Goal: Transaction & Acquisition: Purchase product/service

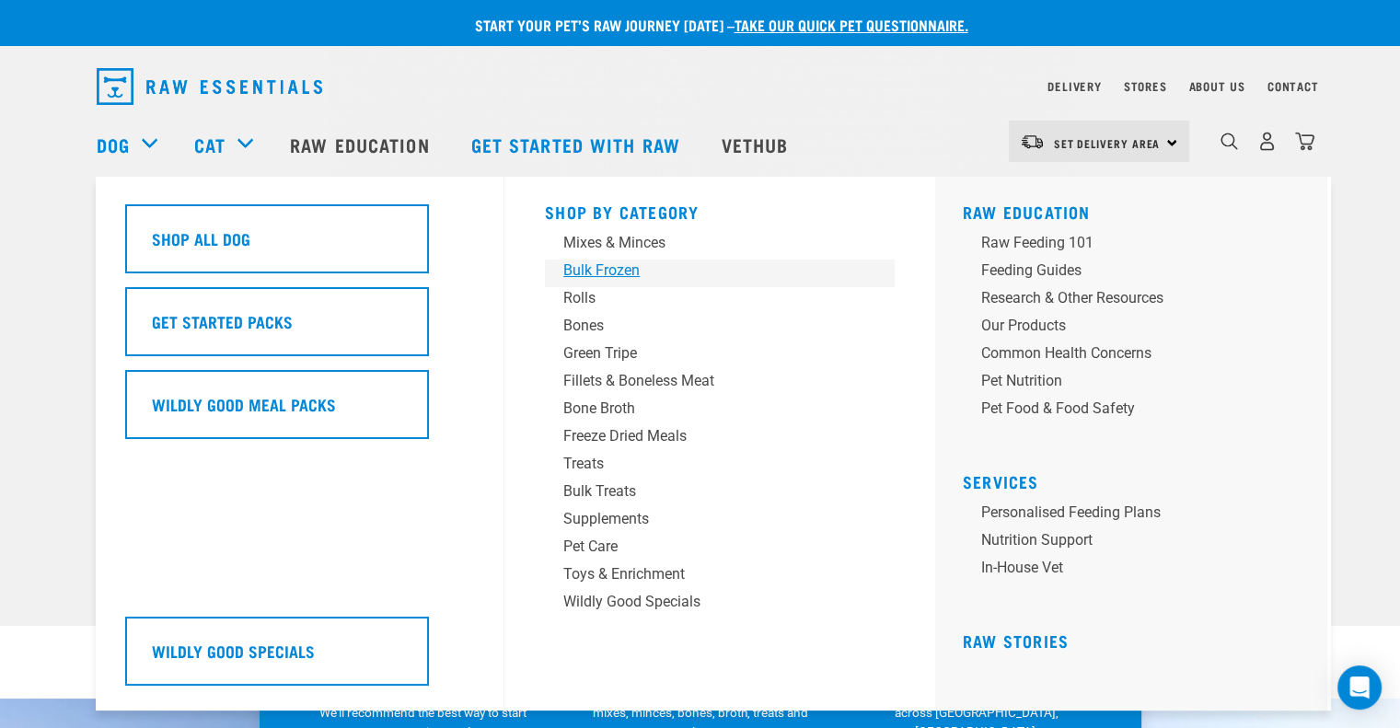
click at [612, 273] on div "Bulk Frozen" at bounding box center [706, 271] width 287 height 22
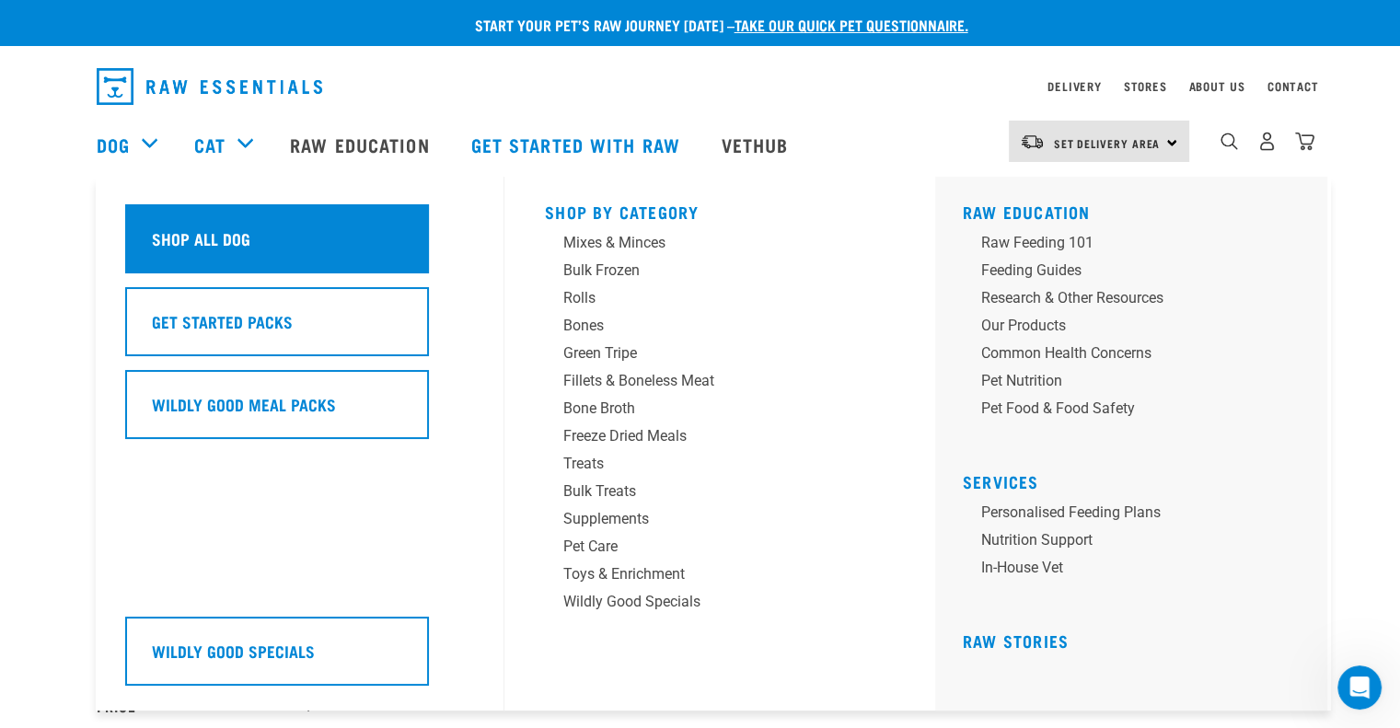
click at [270, 246] on div "Shop All Dog" at bounding box center [277, 238] width 304 height 69
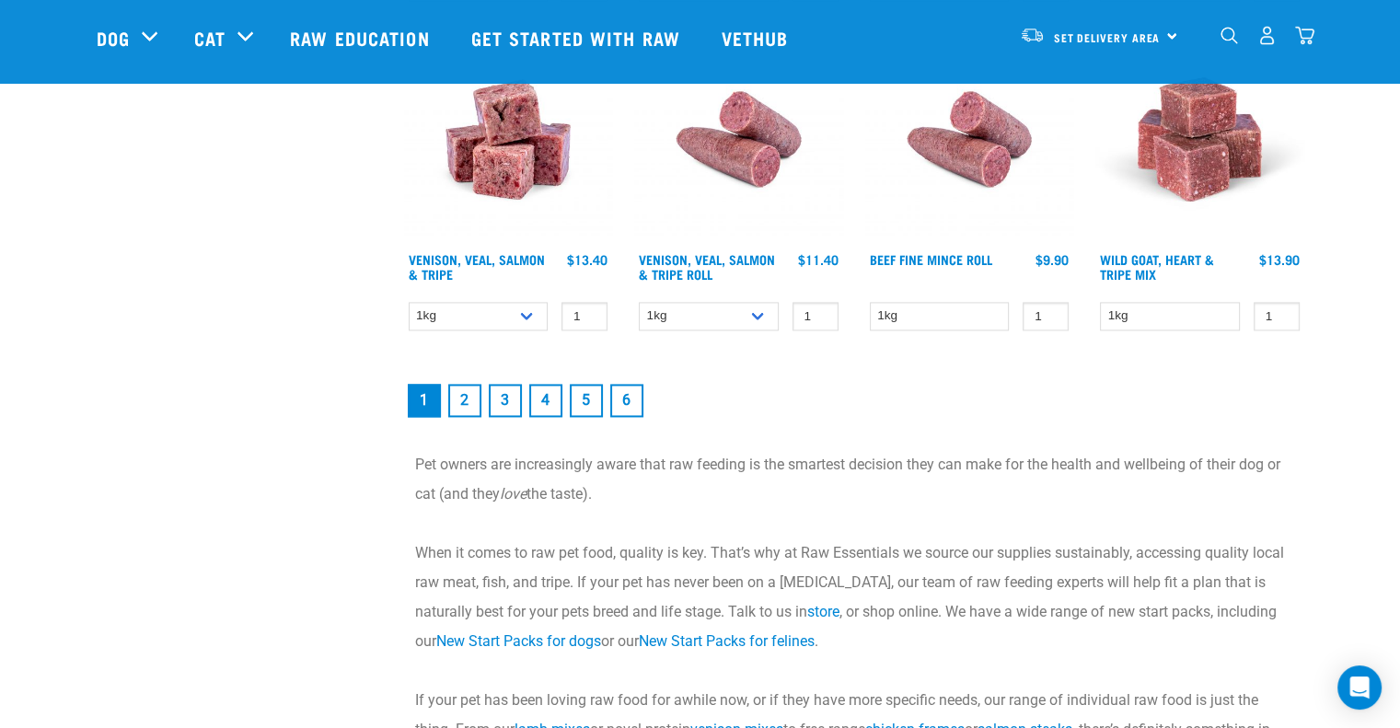
scroll to position [2670, 0]
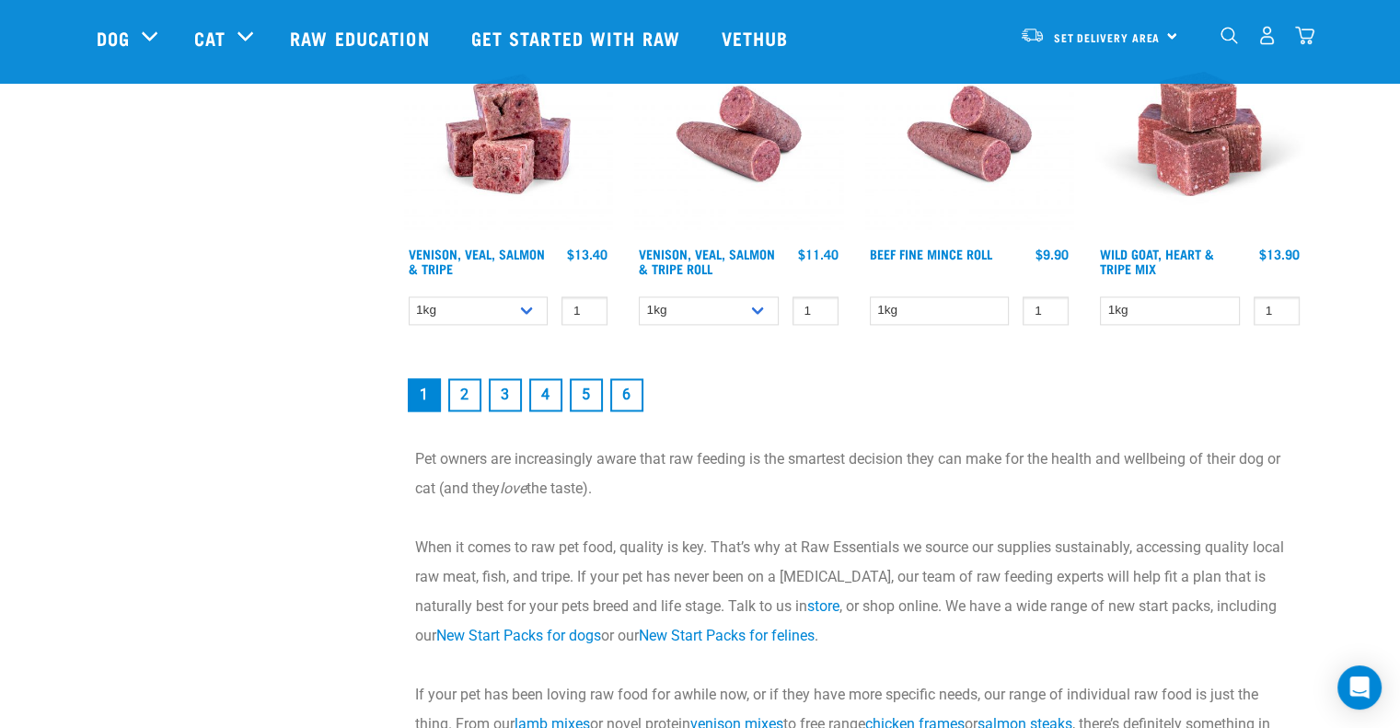
click at [457, 381] on link "2" at bounding box center [464, 394] width 33 height 33
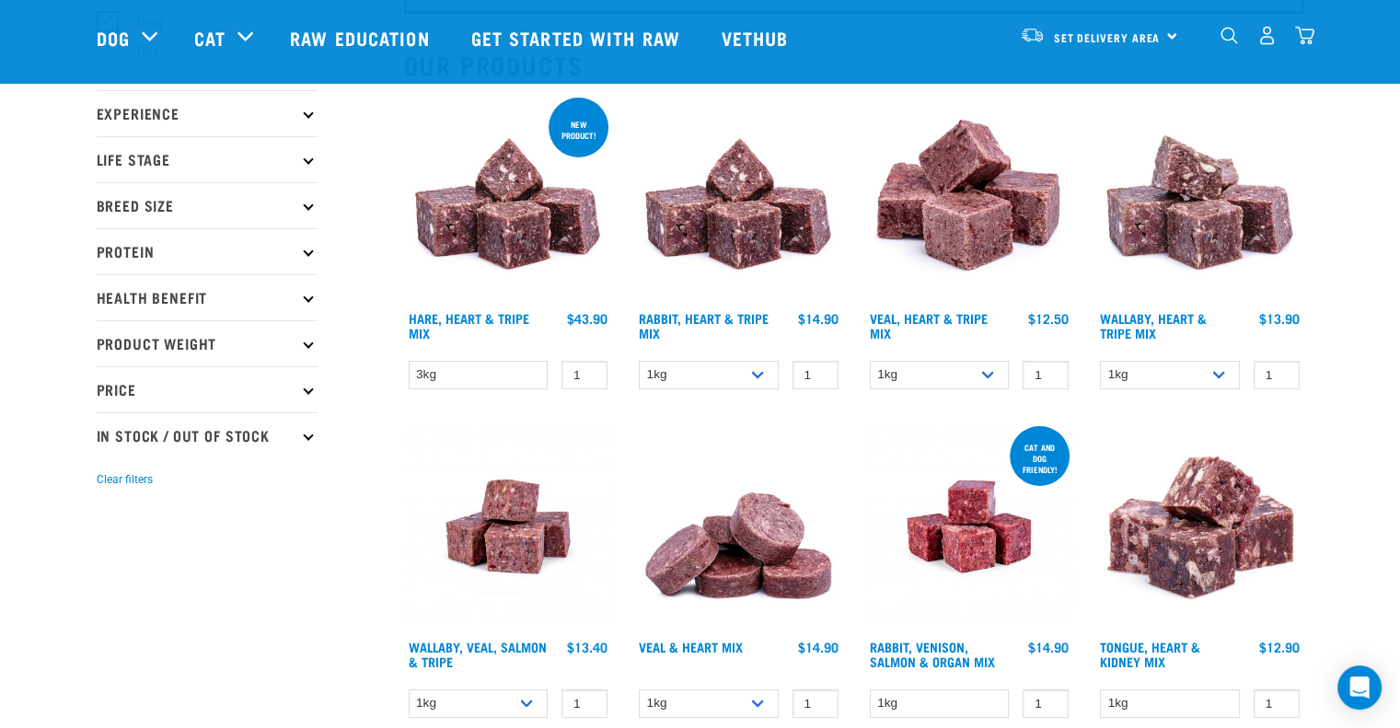
scroll to position [184, 0]
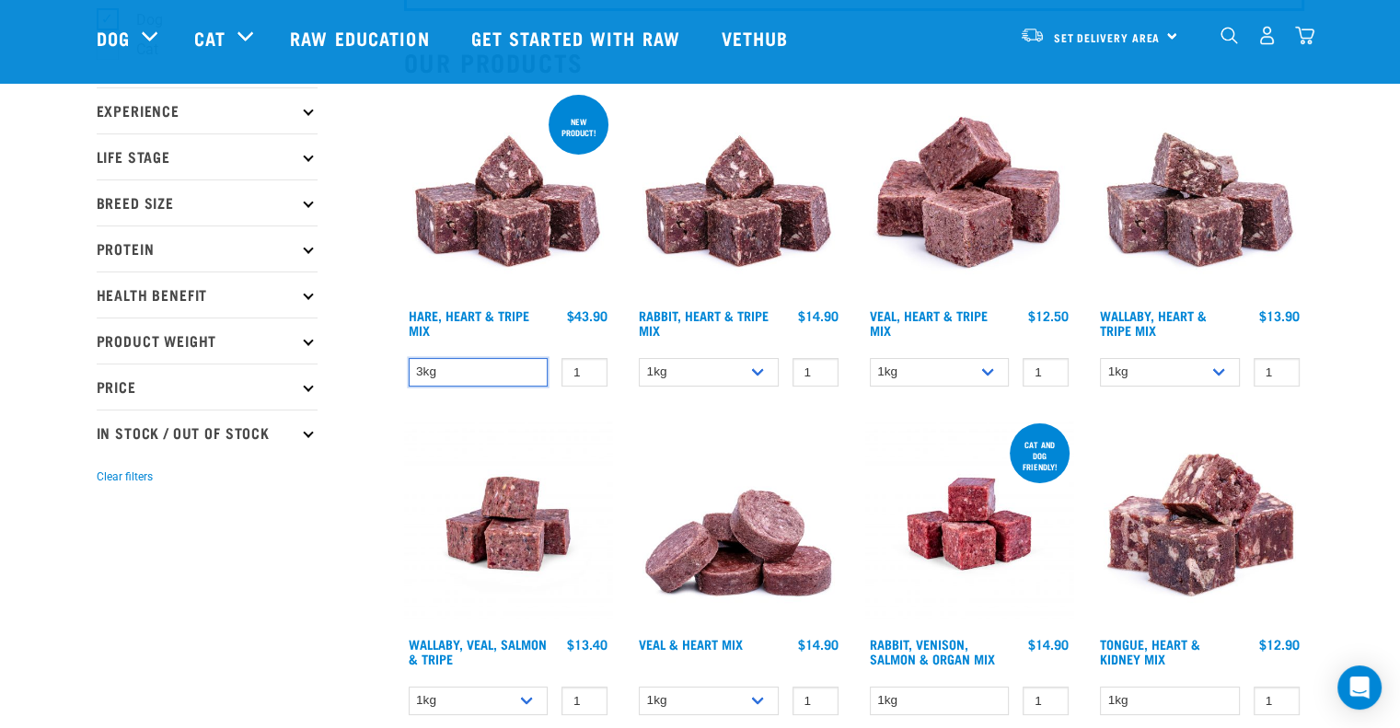
click at [497, 369] on select "3kg" at bounding box center [479, 372] width 140 height 29
drag, startPoint x: 687, startPoint y: 346, endPoint x: 709, endPoint y: 356, distance: 24.3
click at [689, 348] on div "Rabbit, Heart & Tripe Mix 1 0 100 0 100 0 100" at bounding box center [738, 244] width 231 height 329
click at [709, 358] on select "1kg 3kg" at bounding box center [709, 372] width 140 height 29
click at [721, 362] on select "1kg 3kg" at bounding box center [709, 372] width 140 height 29
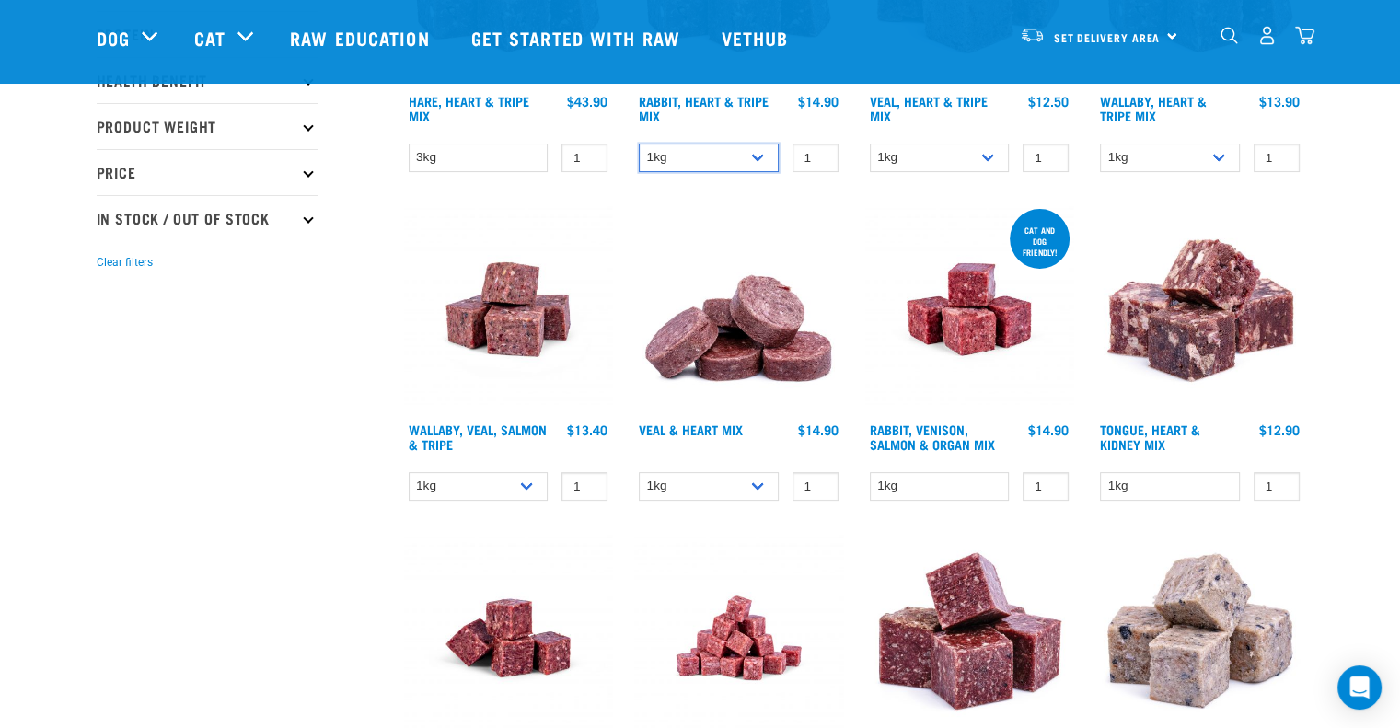
scroll to position [460, 0]
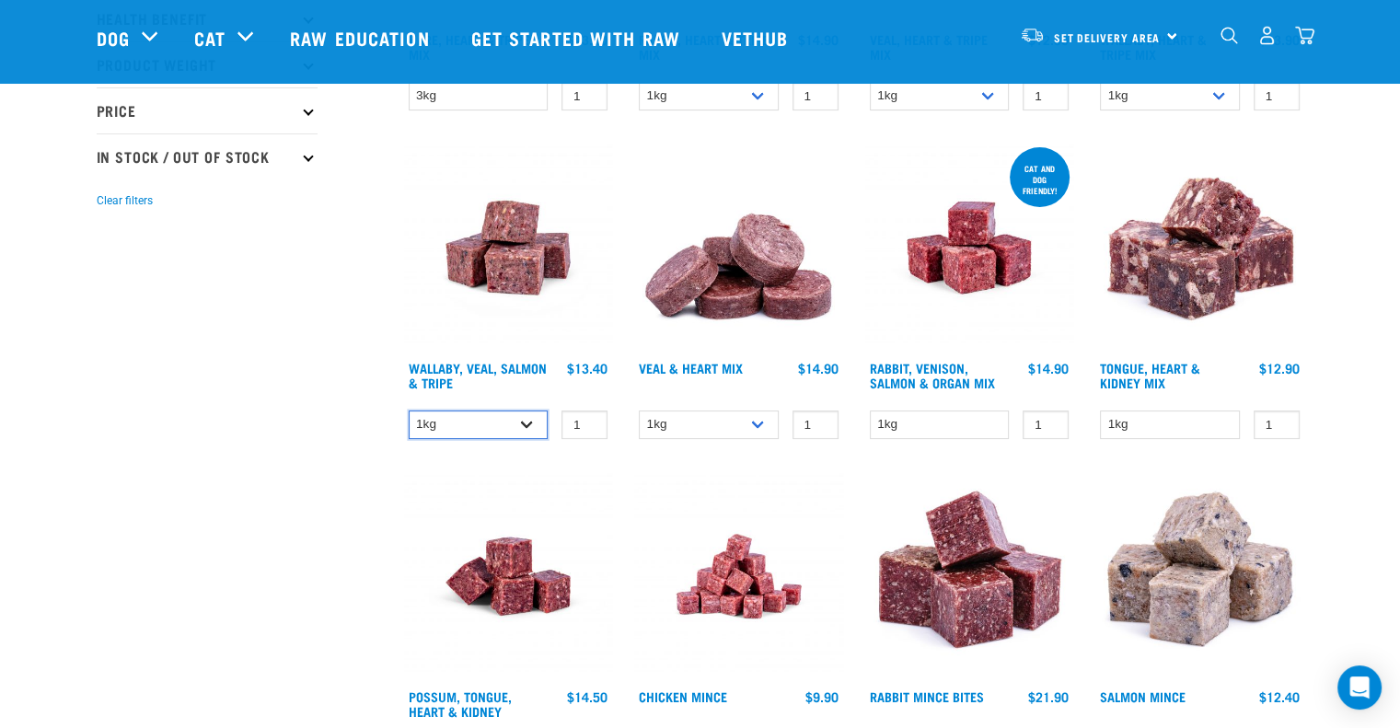
click at [457, 419] on select "1kg 3kg Bulk (18kg)" at bounding box center [479, 425] width 140 height 29
select select "278010"
click at [409, 411] on select "1kg 3kg Bulk (18kg)" at bounding box center [479, 425] width 140 height 29
click at [722, 427] on select "1kg 3kg" at bounding box center [709, 425] width 140 height 29
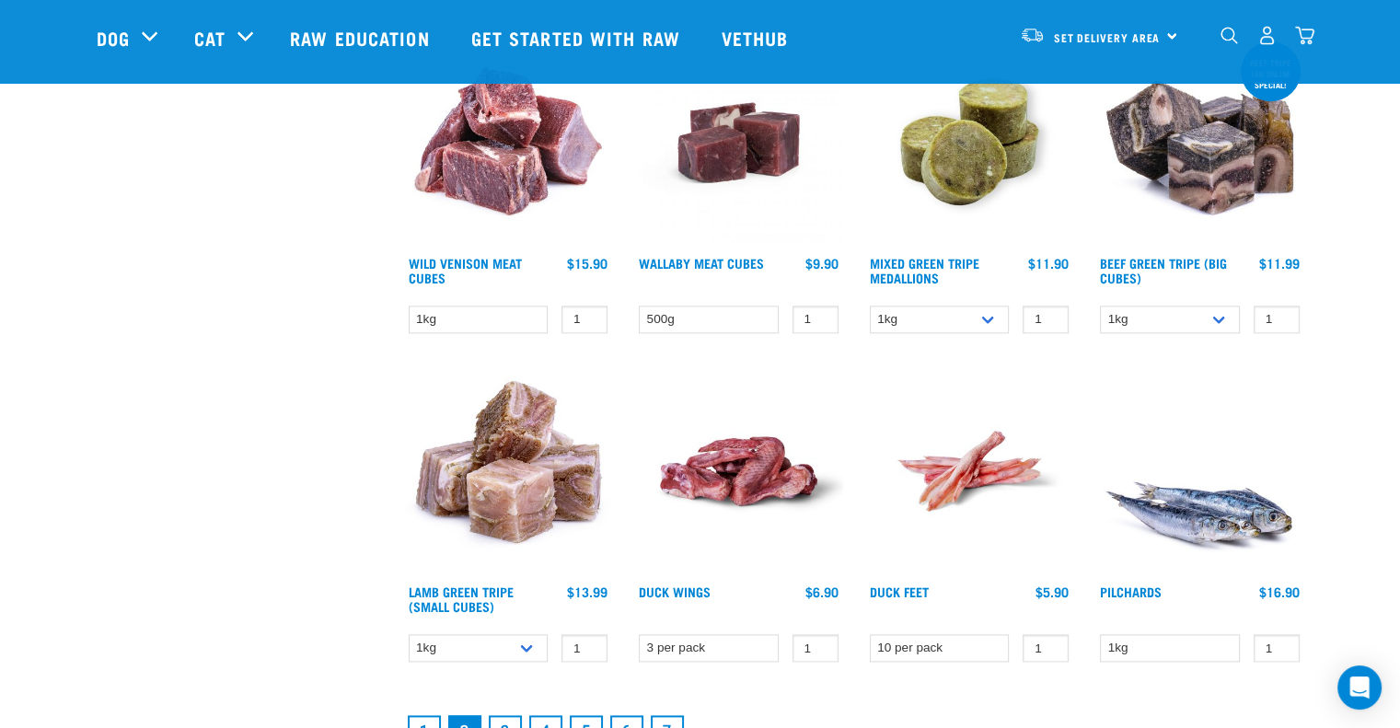
scroll to position [2302, 0]
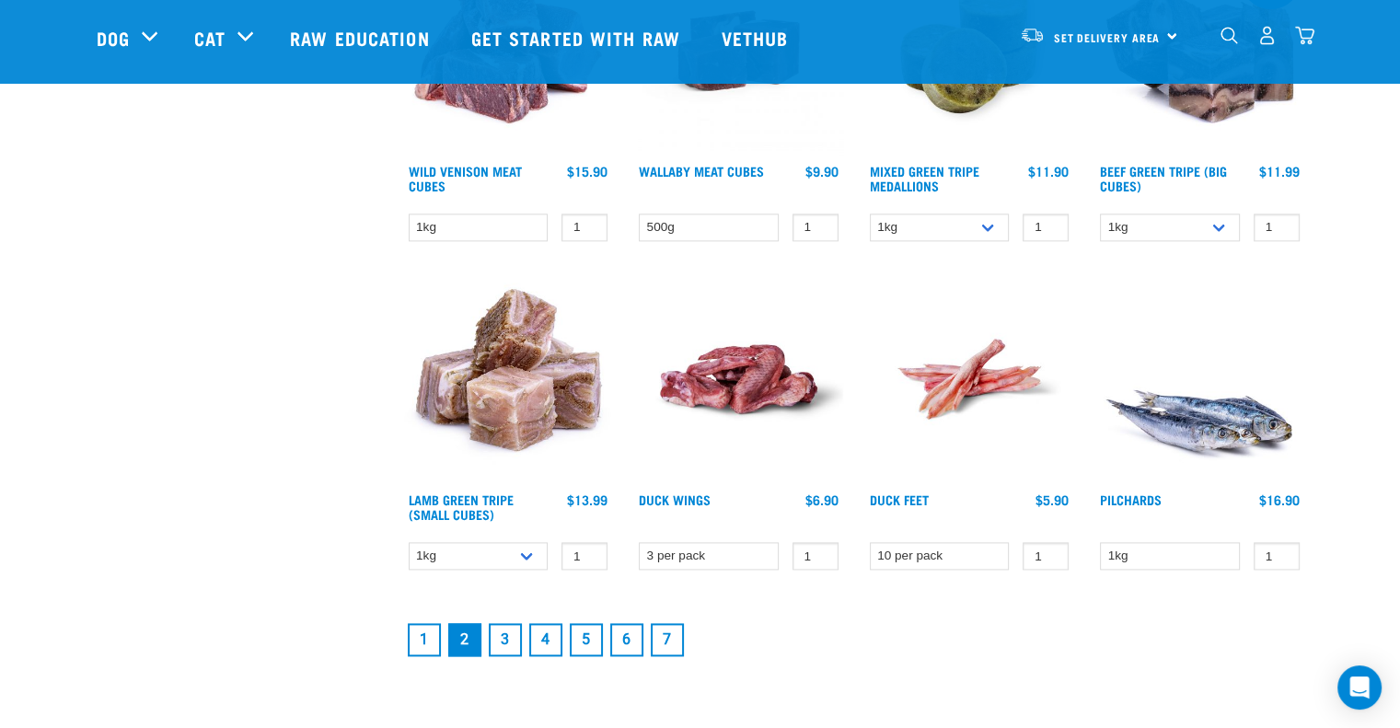
click at [513, 636] on link "3" at bounding box center [505, 639] width 33 height 33
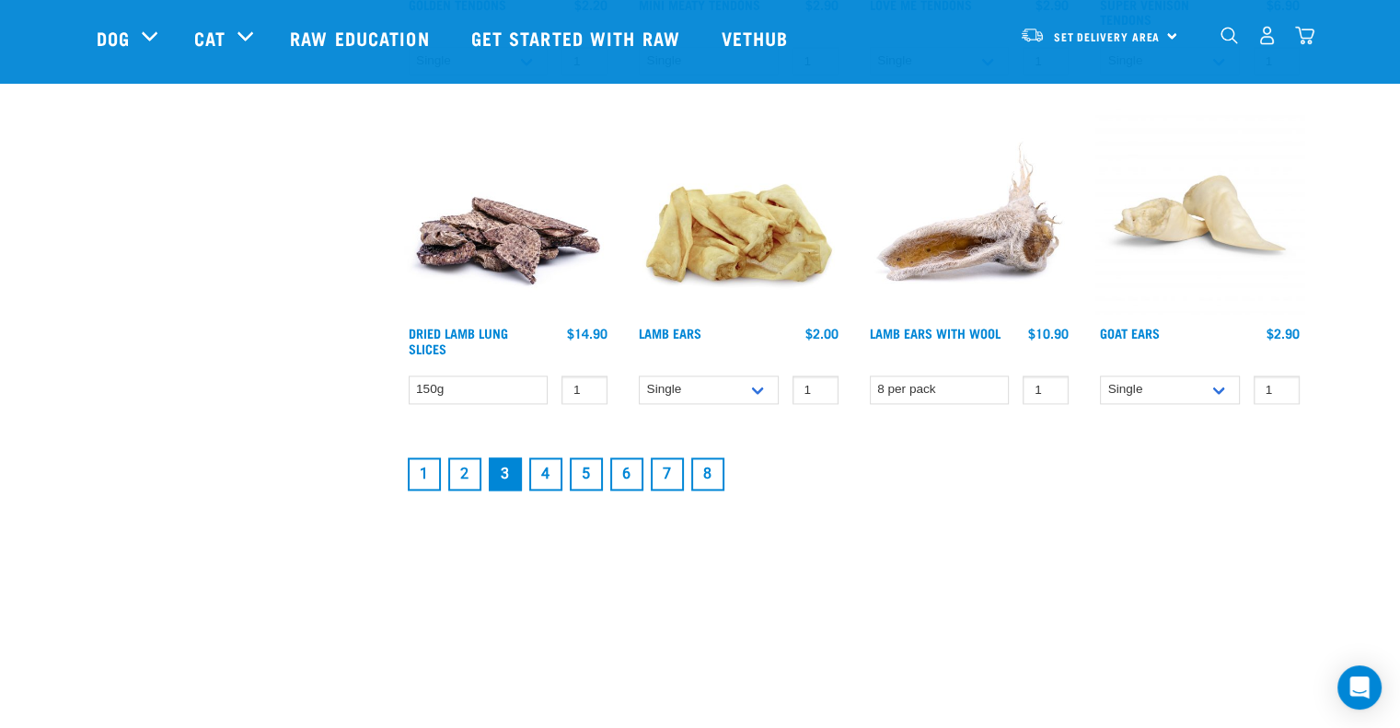
scroll to position [2578, 0]
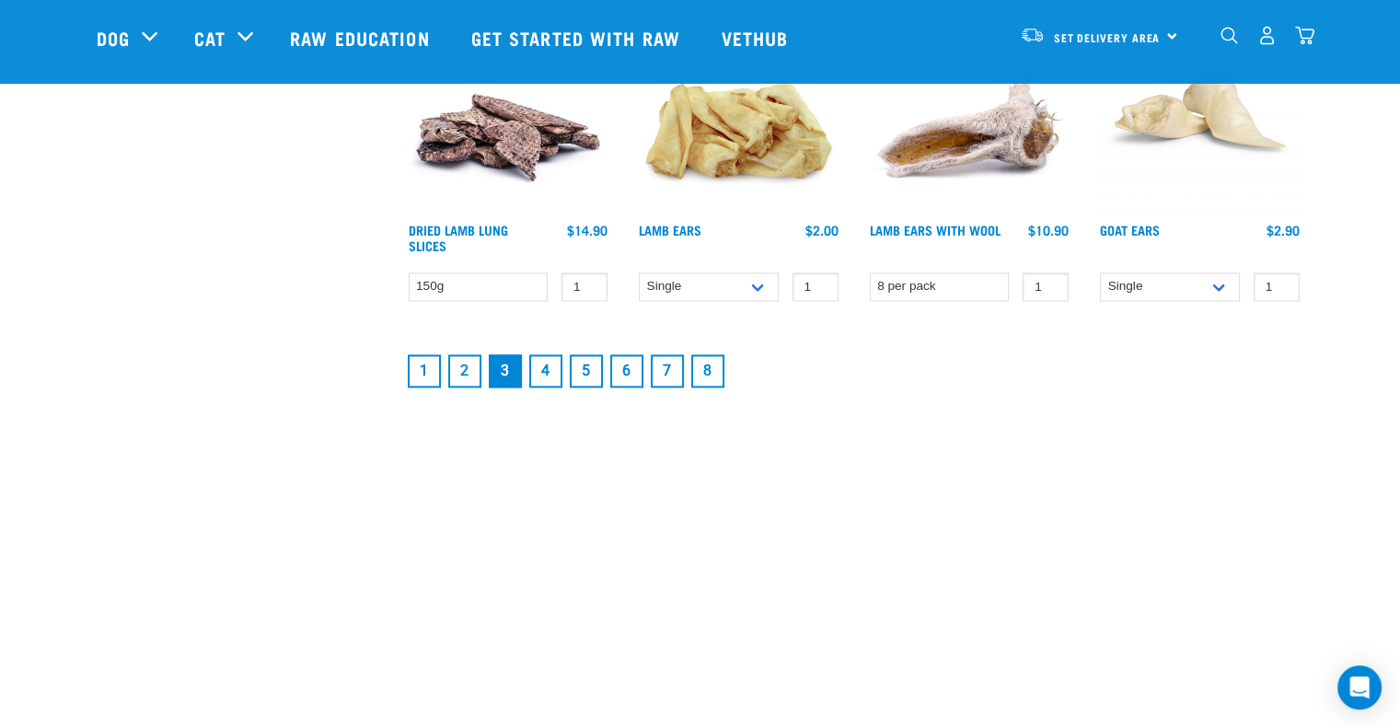
click at [551, 369] on link "4" at bounding box center [545, 370] width 33 height 33
click at [551, 370] on link "4" at bounding box center [545, 370] width 33 height 33
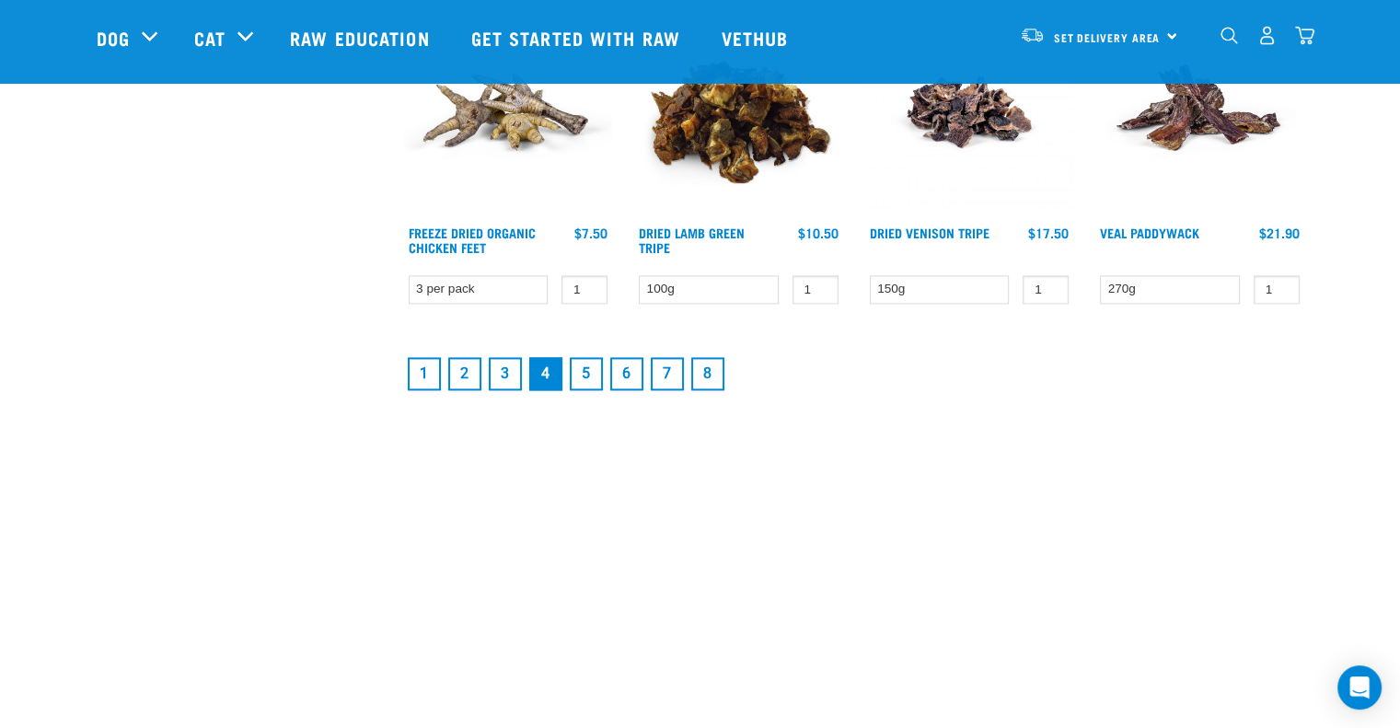
scroll to position [2578, 0]
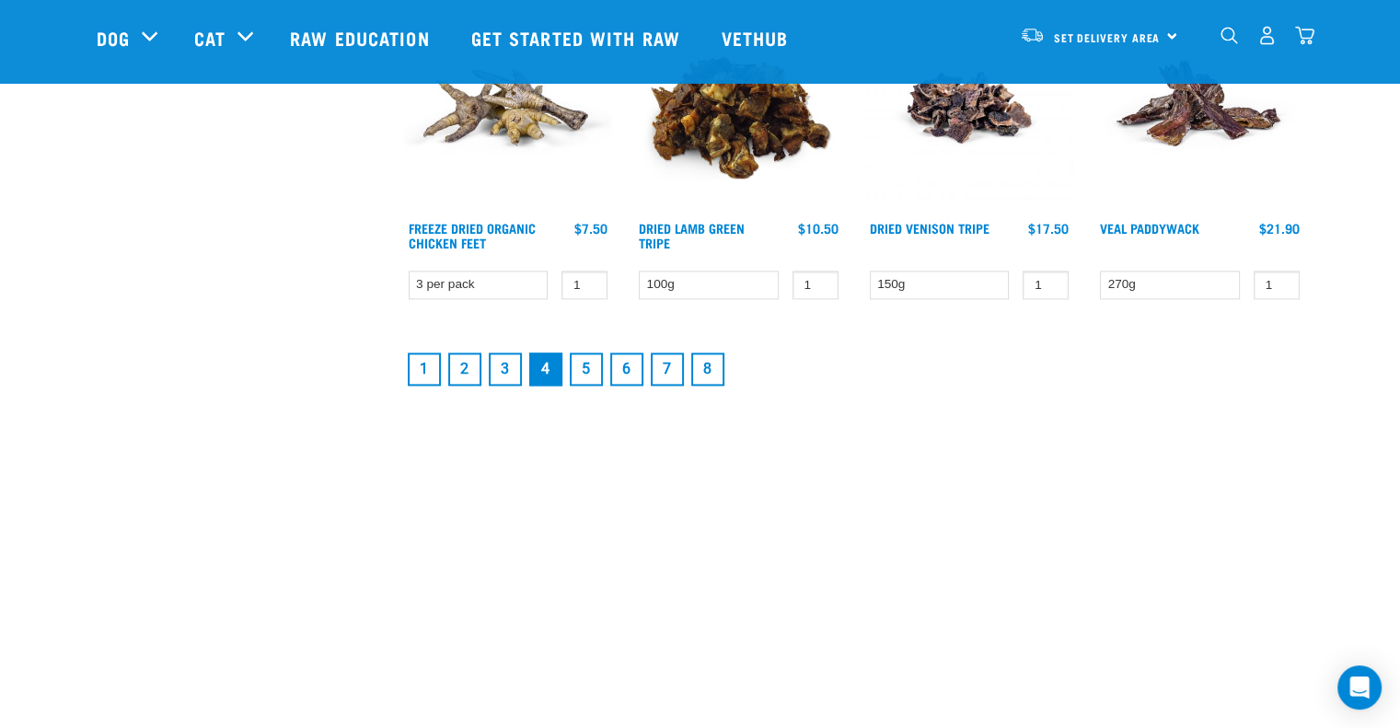
click at [586, 366] on link "5" at bounding box center [586, 369] width 33 height 33
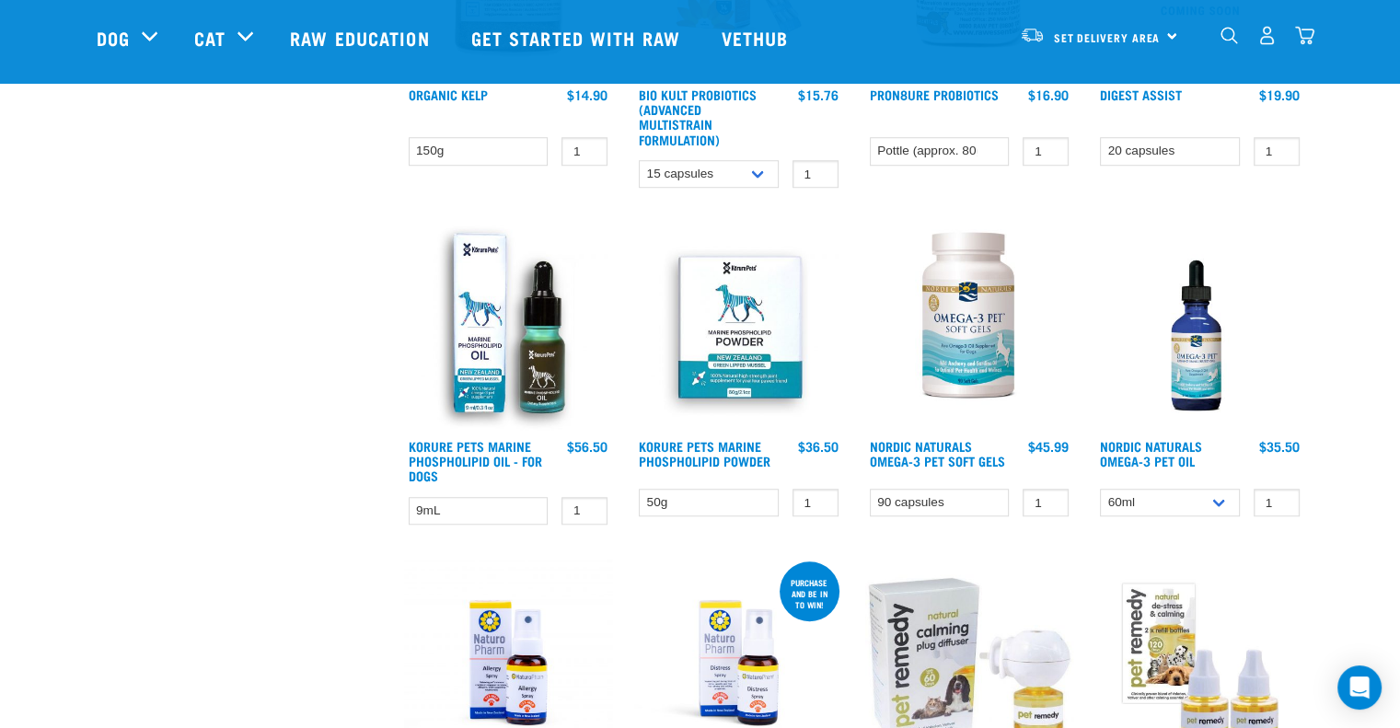
scroll to position [1381, 0]
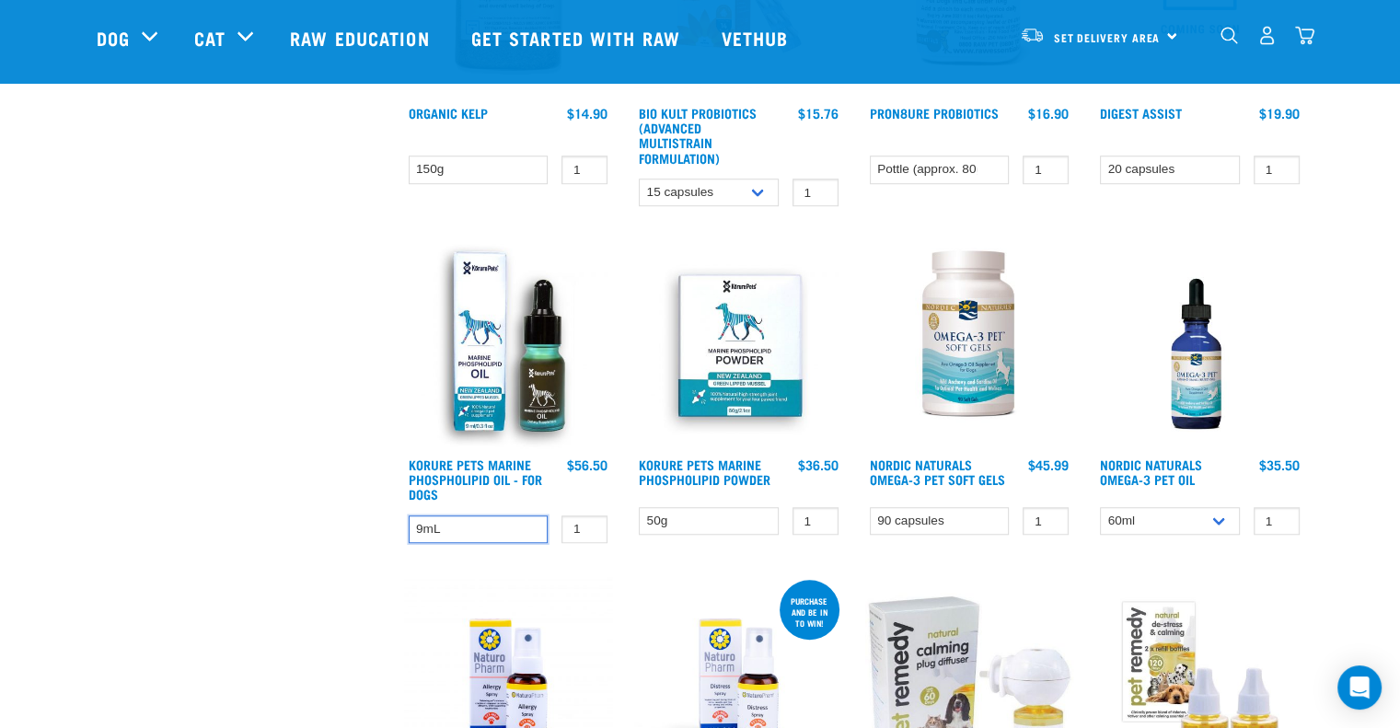
click at [451, 526] on select "9mL" at bounding box center [479, 530] width 140 height 29
click at [377, 424] on div "× Filter products Pet Type Dog Cat Experience New Raw Feeder Experienced Raw Fe…" at bounding box center [240, 157] width 308 height 2948
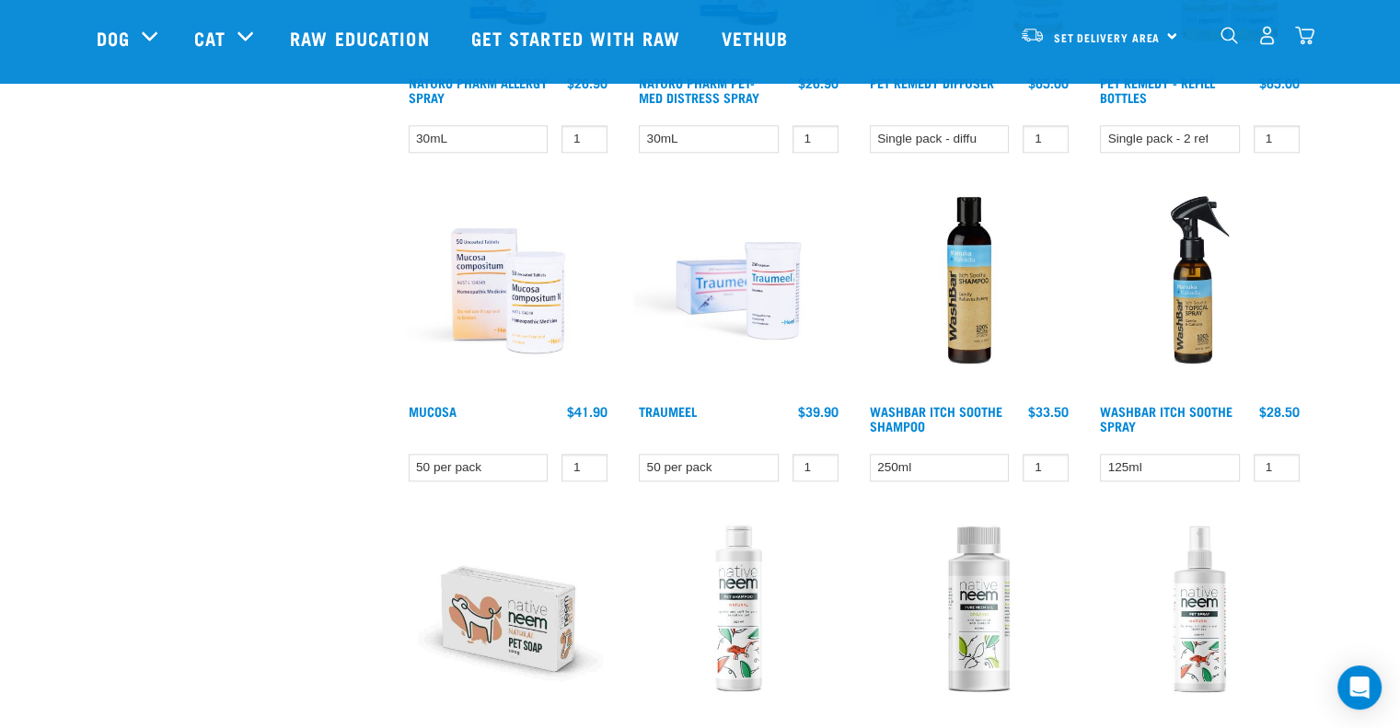
scroll to position [2670, 0]
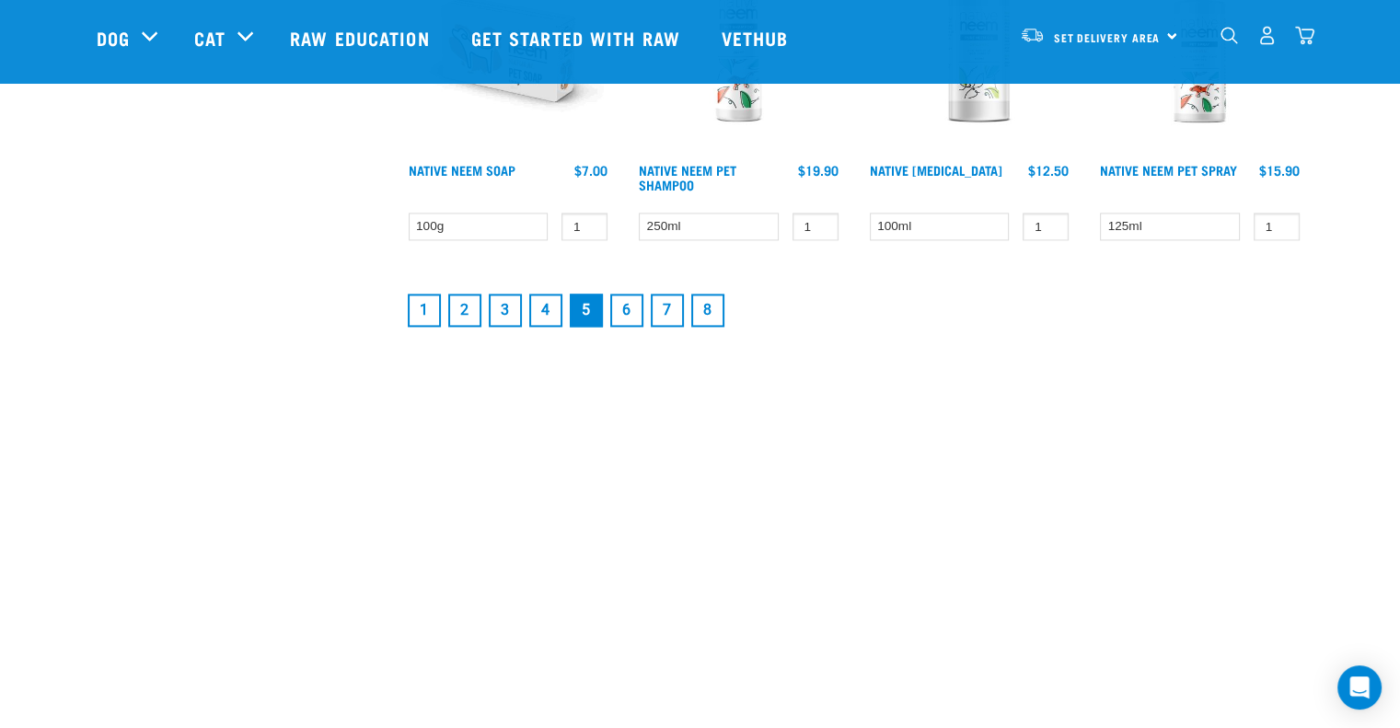
click at [427, 314] on link "1" at bounding box center [424, 310] width 33 height 33
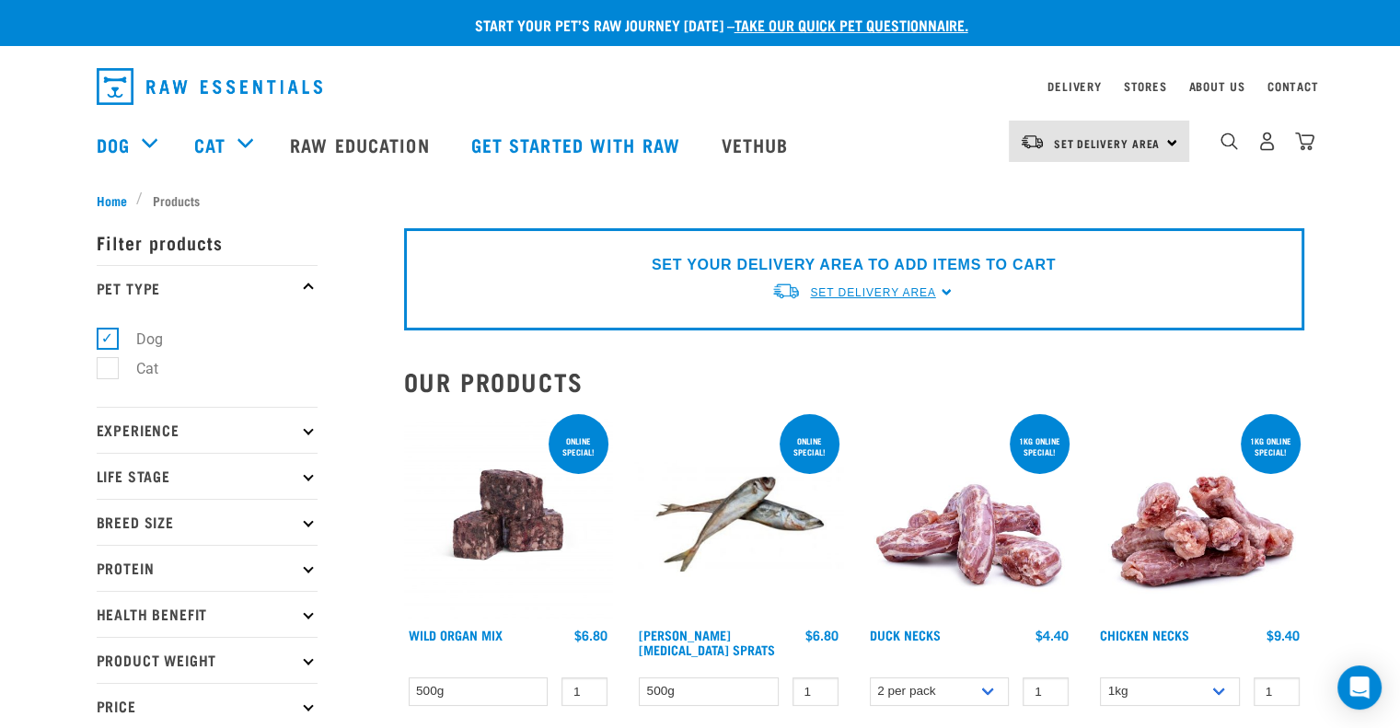
click at [899, 297] on span "Set Delivery Area" at bounding box center [872, 292] width 125 height 13
click at [845, 326] on link "[GEOGRAPHIC_DATA]" at bounding box center [863, 335] width 183 height 30
drag, startPoint x: 905, startPoint y: 296, endPoint x: 883, endPoint y: 322, distance: 34.0
click at [905, 296] on span "Set Delivery Area" at bounding box center [872, 292] width 125 height 13
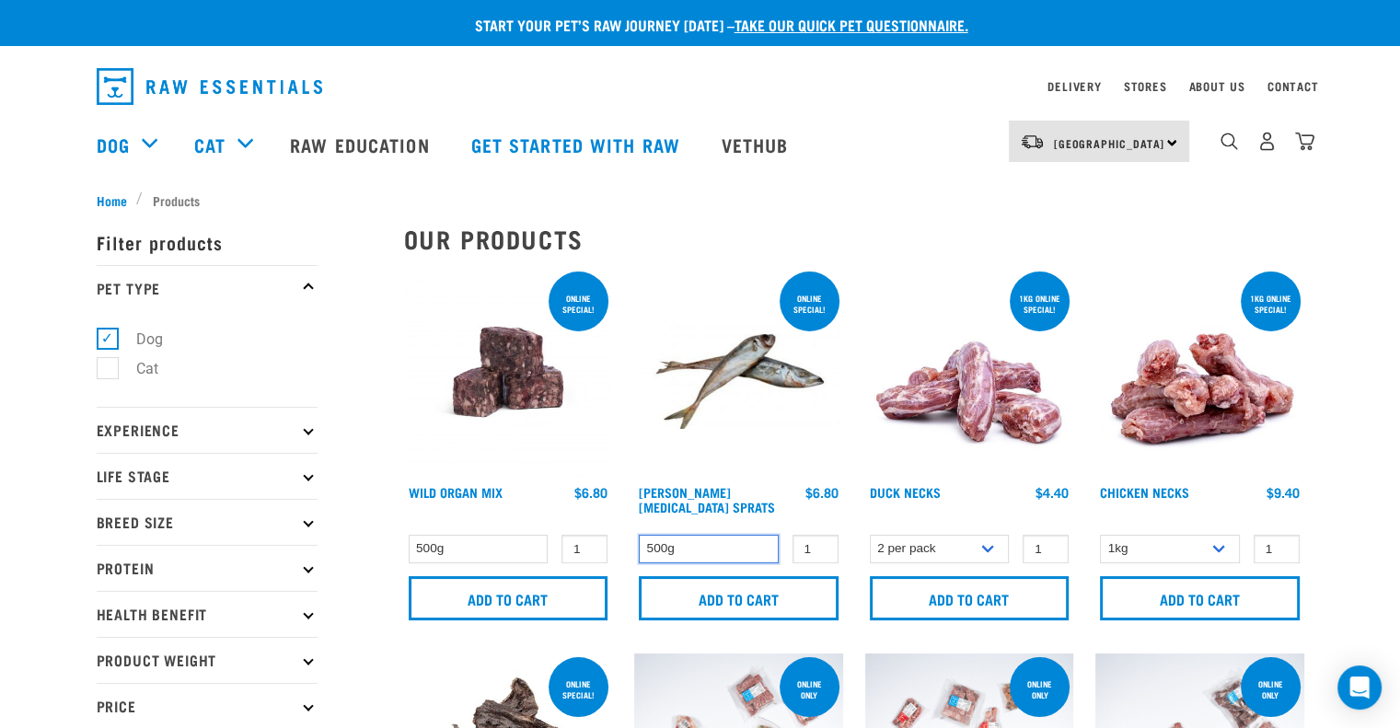
click at [693, 551] on select "500g" at bounding box center [709, 549] width 140 height 29
click at [393, 440] on div "ONLINE SPECIAL! Wild Organ Mix" at bounding box center [508, 450] width 231 height 386
click at [409, 238] on h2 "Our Products" at bounding box center [854, 239] width 900 height 29
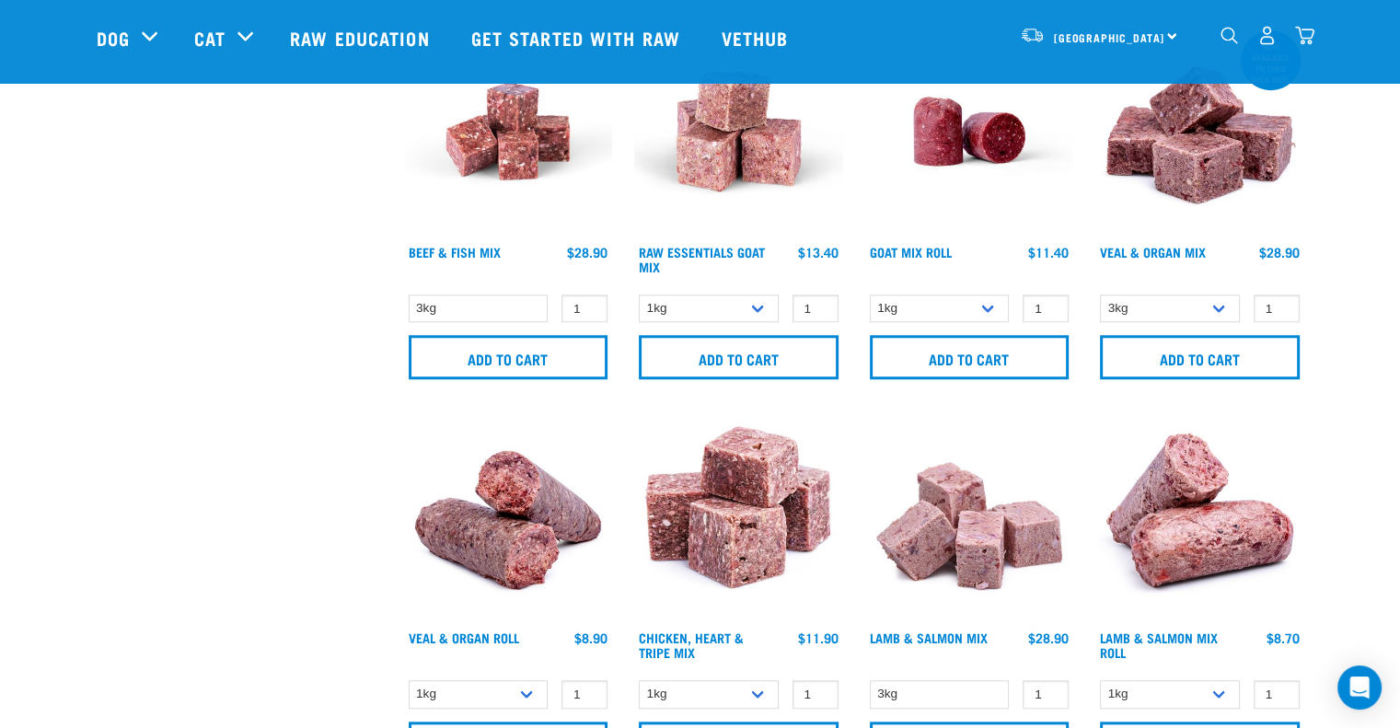
scroll to position [1749, 0]
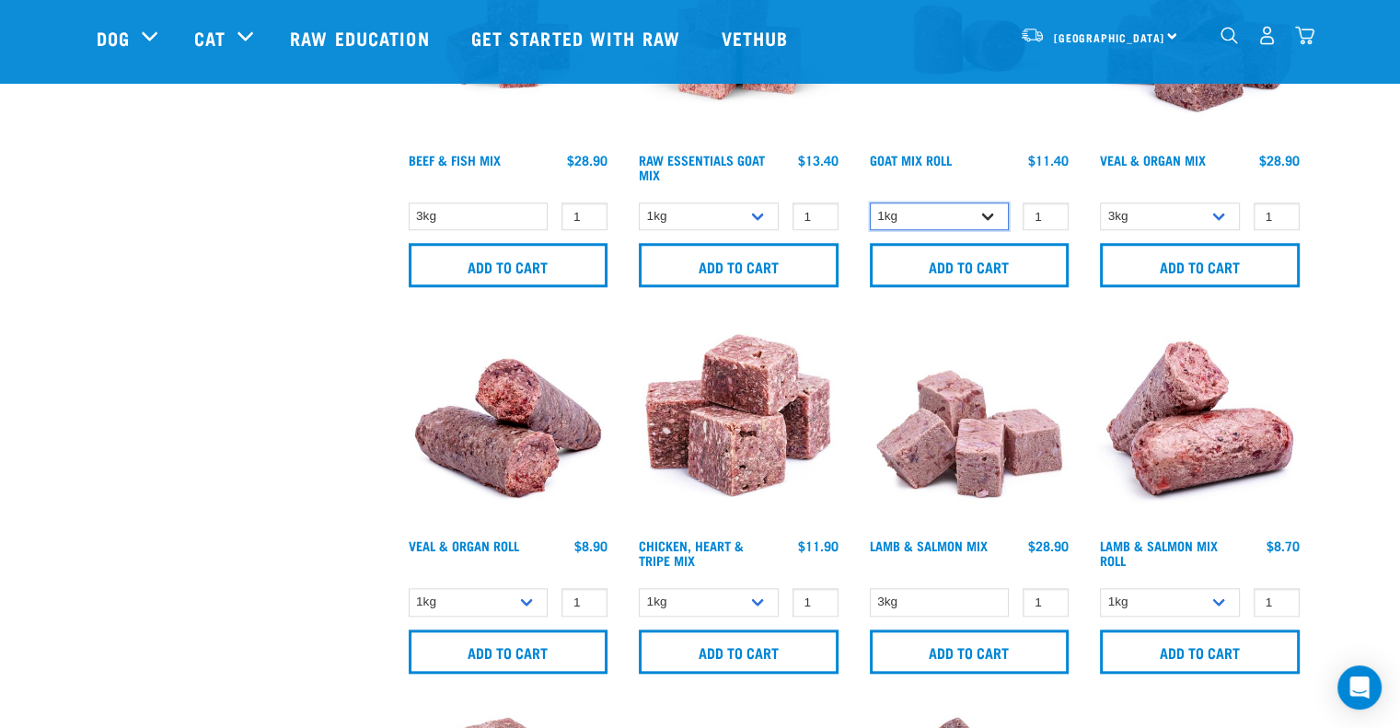
click at [902, 209] on select "1kg Bulk (10kg)" at bounding box center [940, 217] width 140 height 29
click at [870, 203] on select "1kg Bulk (10kg)" at bounding box center [940, 217] width 140 height 29
click at [923, 222] on select "1kg Bulk (10kg)" at bounding box center [940, 217] width 140 height 29
select select "442100"
click at [870, 203] on select "1kg Bulk (10kg)" at bounding box center [940, 217] width 140 height 29
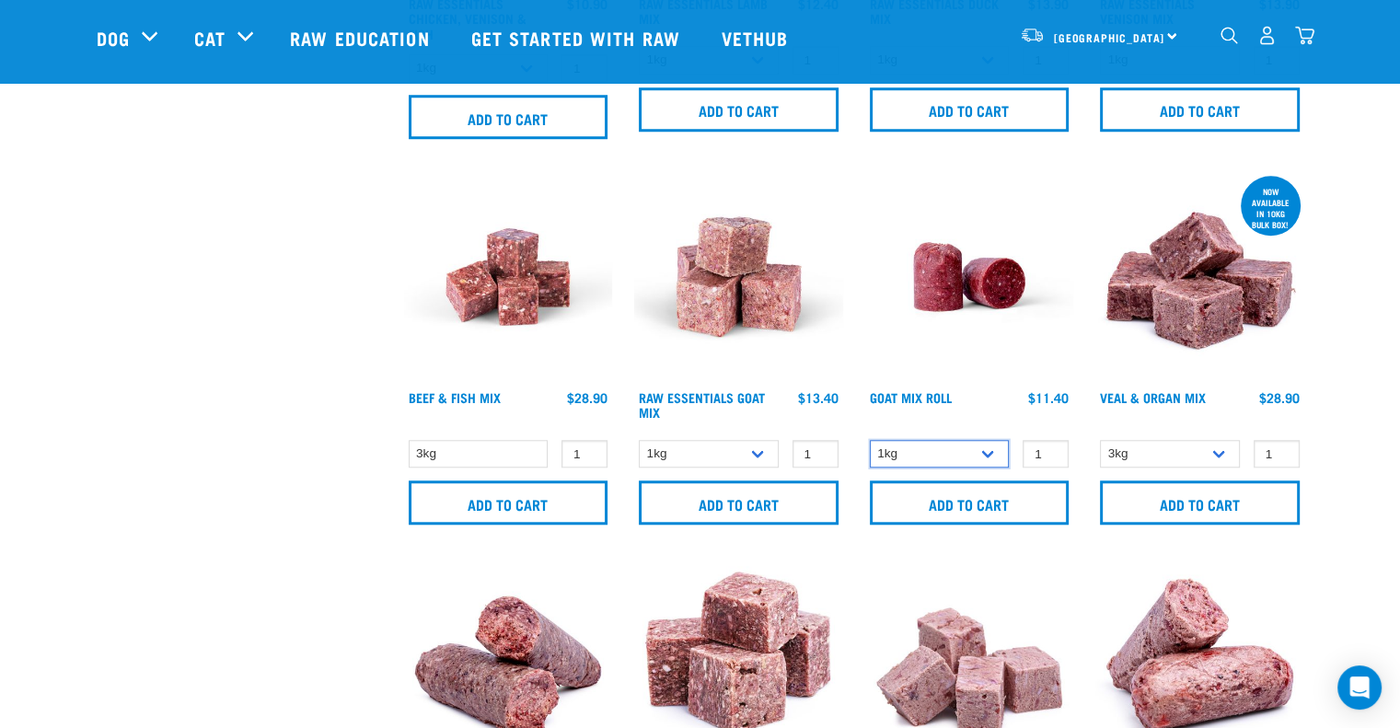
scroll to position [1565, 0]
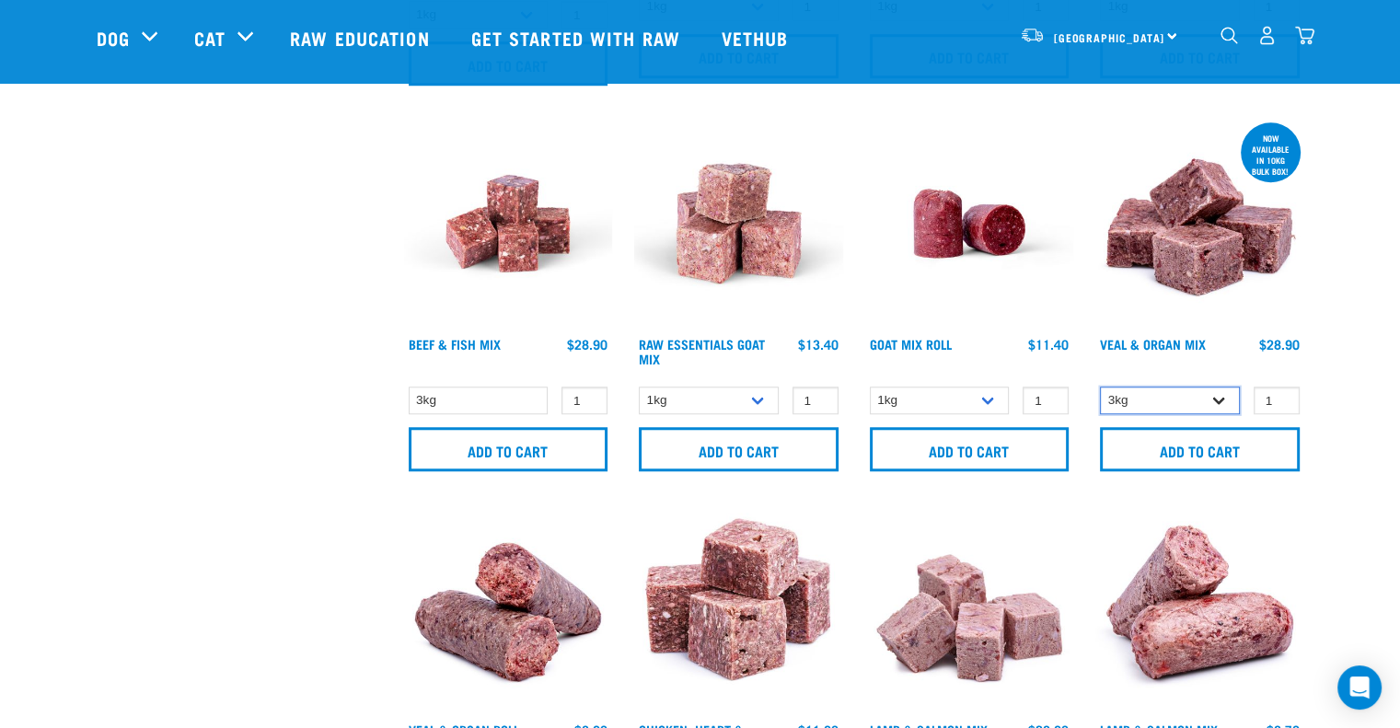
click at [1127, 392] on select "3kg Bulk (10kg)" at bounding box center [1170, 401] width 140 height 29
click at [1339, 283] on div "Start your pet’s raw journey today – take our quick pet questionnaire. Delivery…" at bounding box center [700, 331] width 1400 height 3793
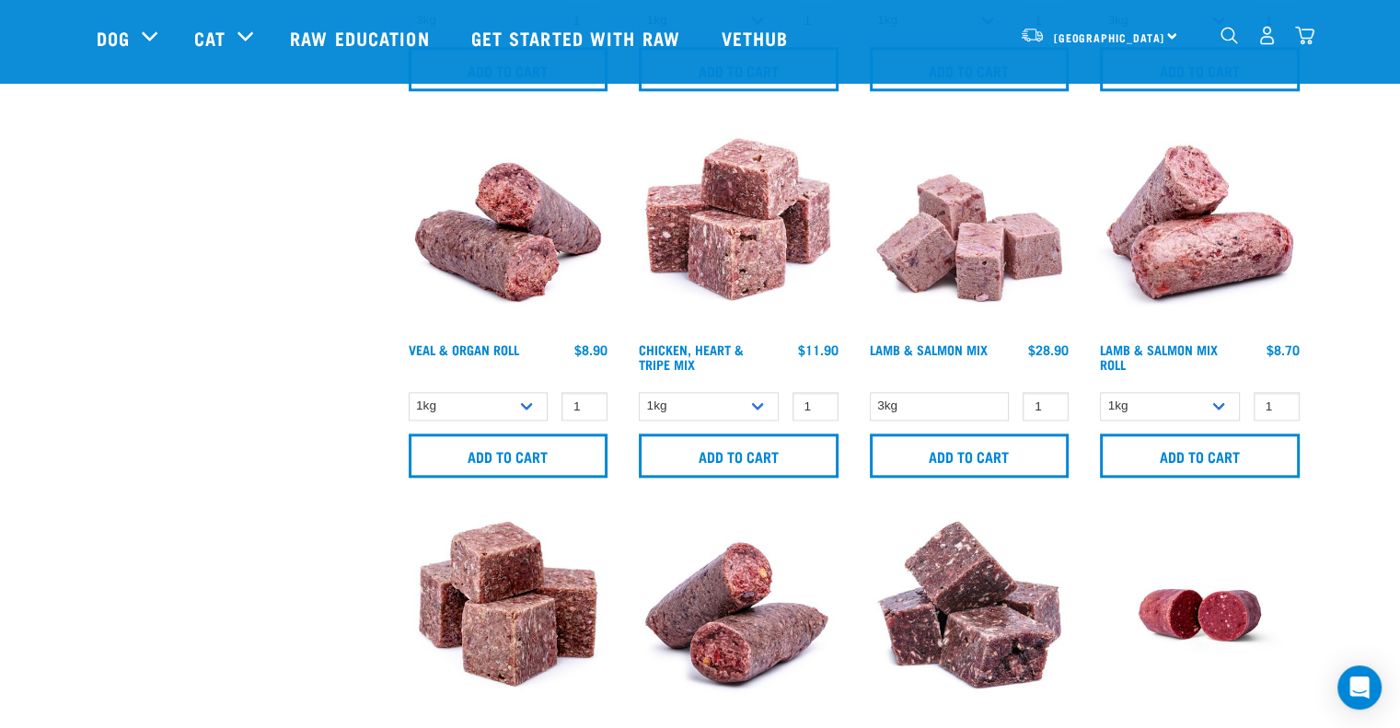
scroll to position [1944, 0]
click at [537, 410] on select "1kg Bulk (10kg)" at bounding box center [479, 407] width 140 height 29
click at [409, 393] on select "1kg Bulk (10kg)" at bounding box center [479, 407] width 140 height 29
click at [529, 400] on select "1kg Bulk (10kg)" at bounding box center [479, 407] width 140 height 29
select select "745"
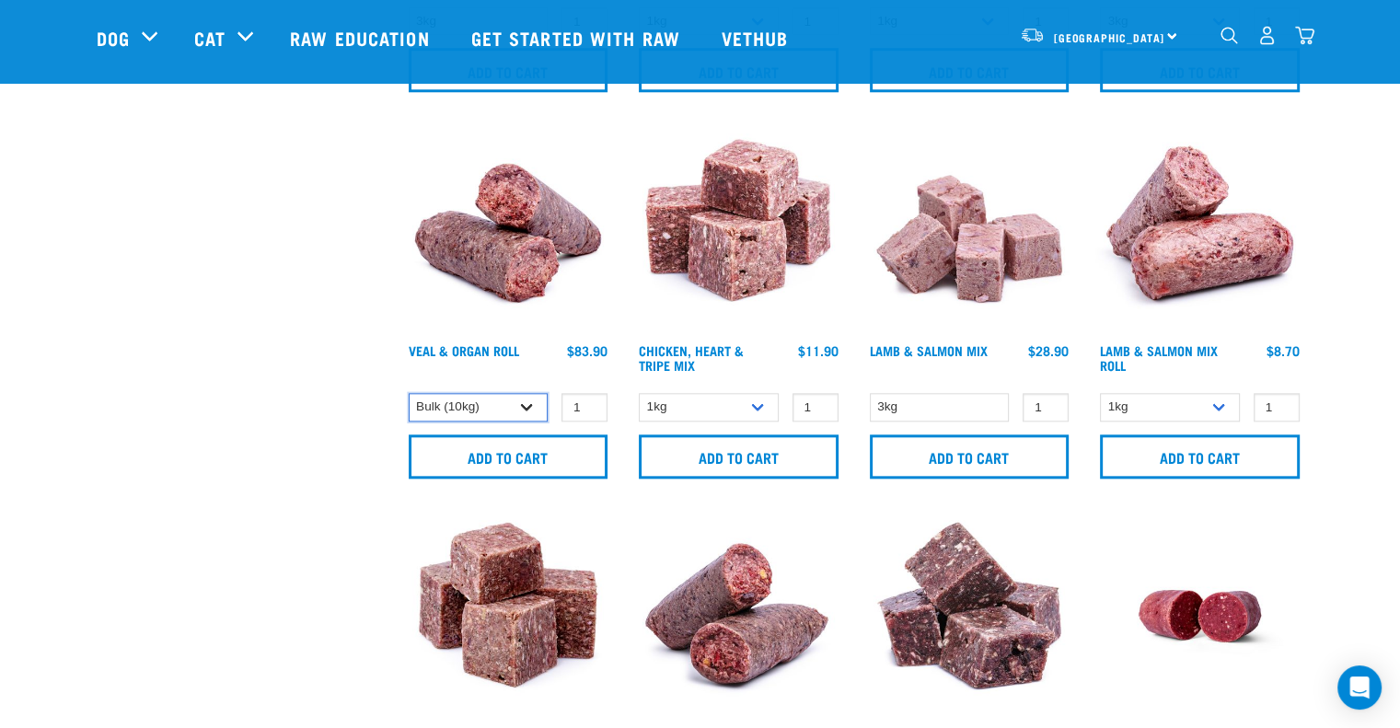
click at [409, 393] on select "1kg Bulk (10kg)" at bounding box center [479, 407] width 140 height 29
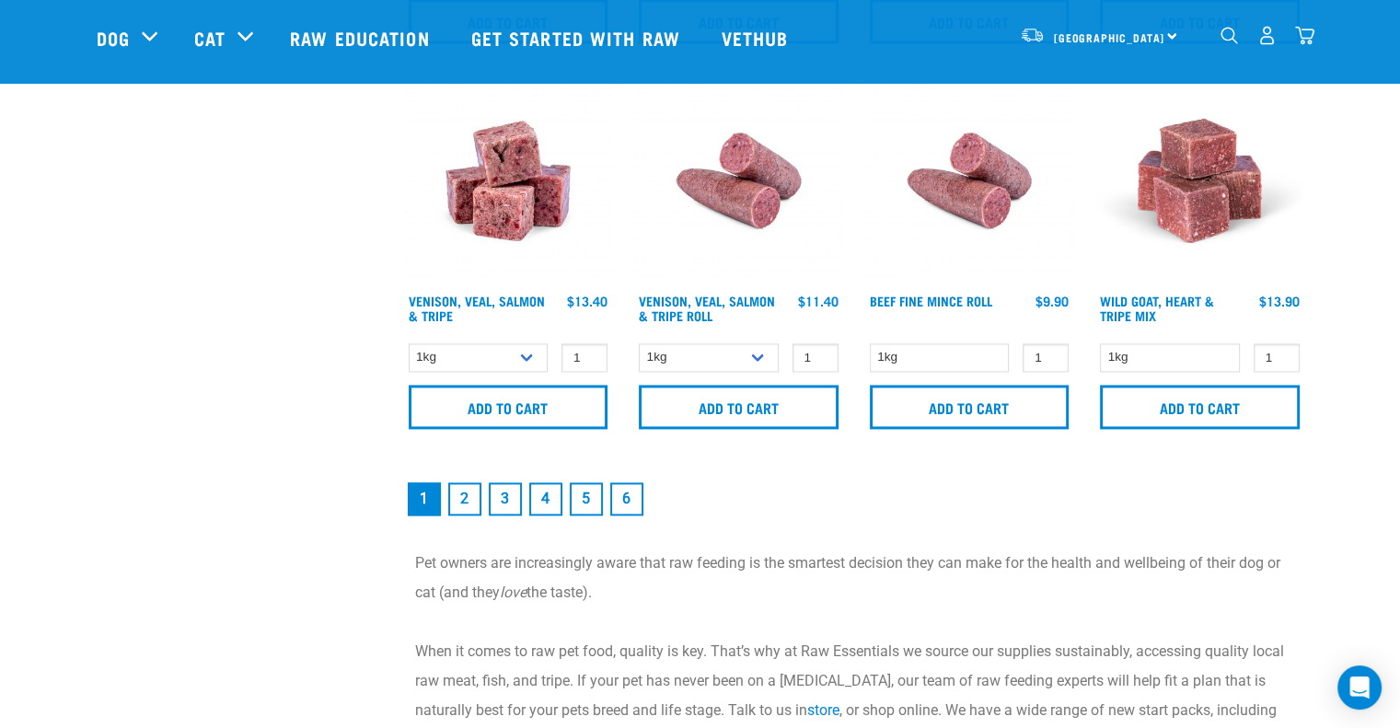
scroll to position [2777, 0]
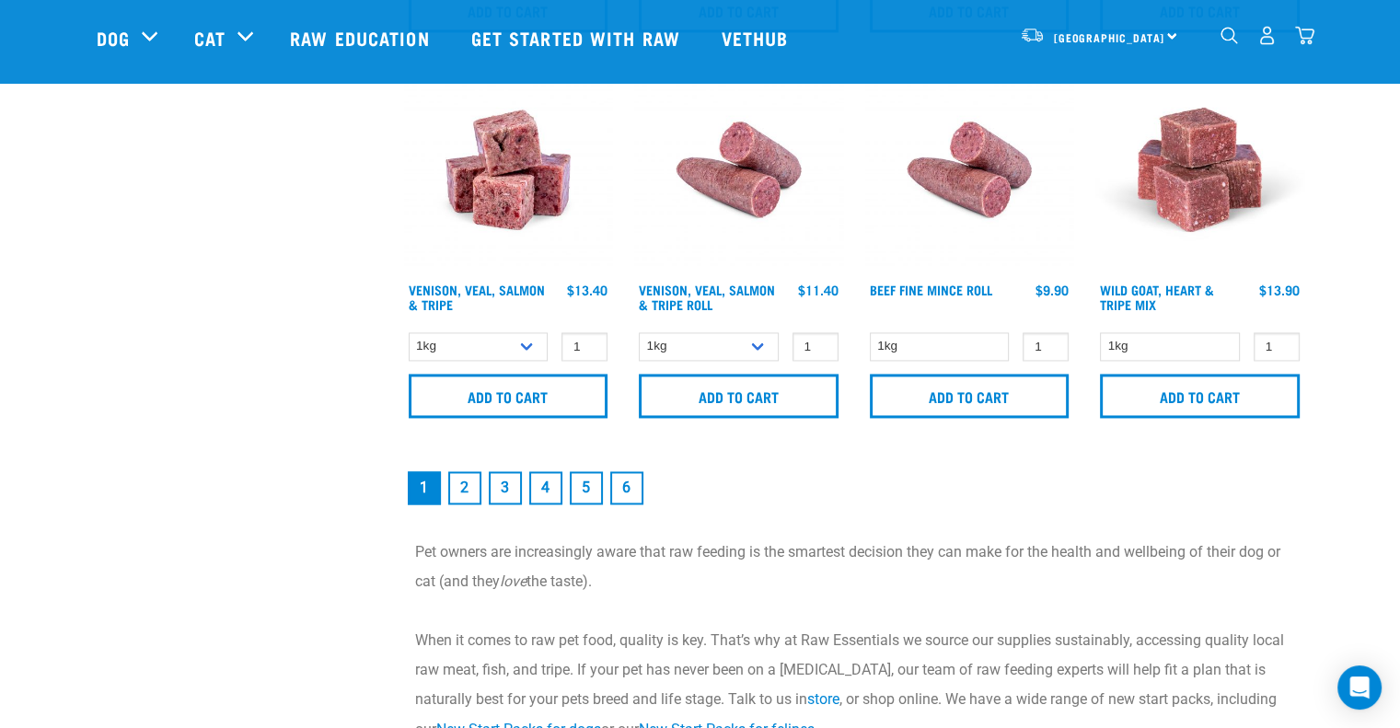
click at [464, 483] on link "2" at bounding box center [464, 487] width 33 height 33
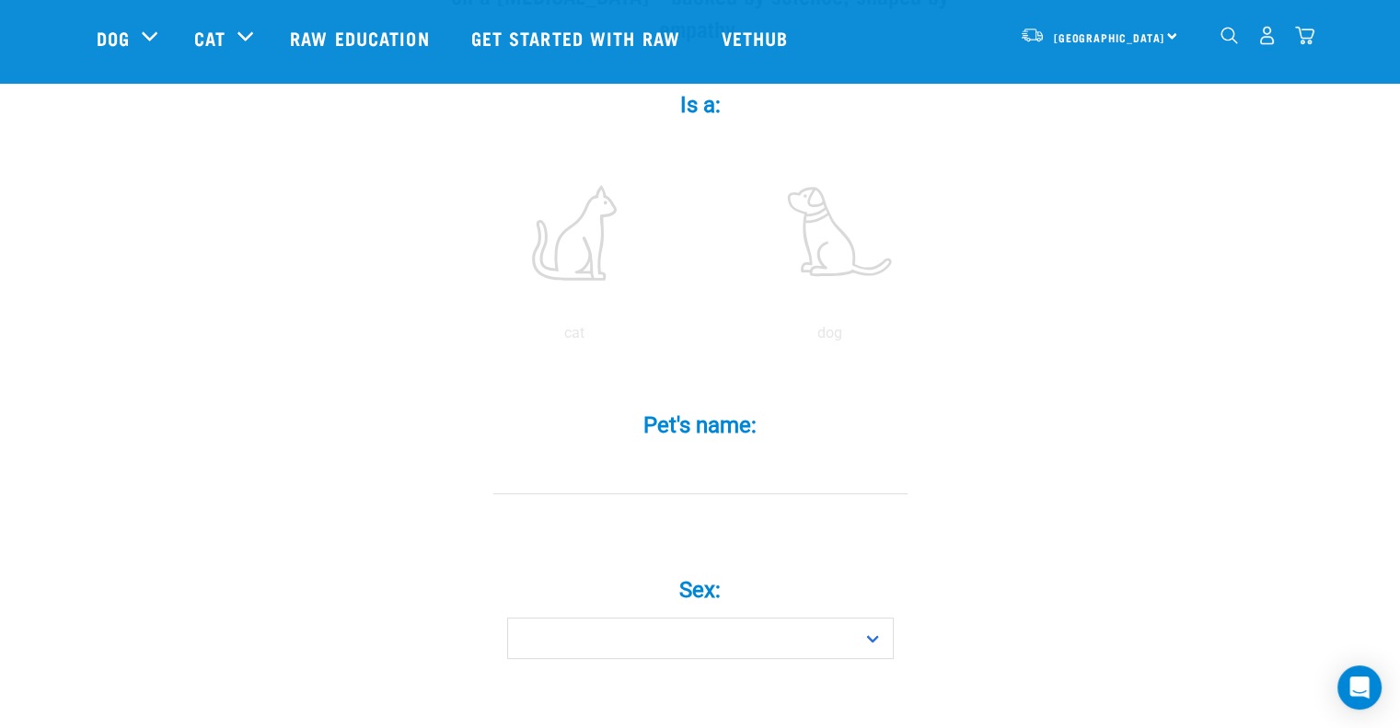
scroll to position [368, 0]
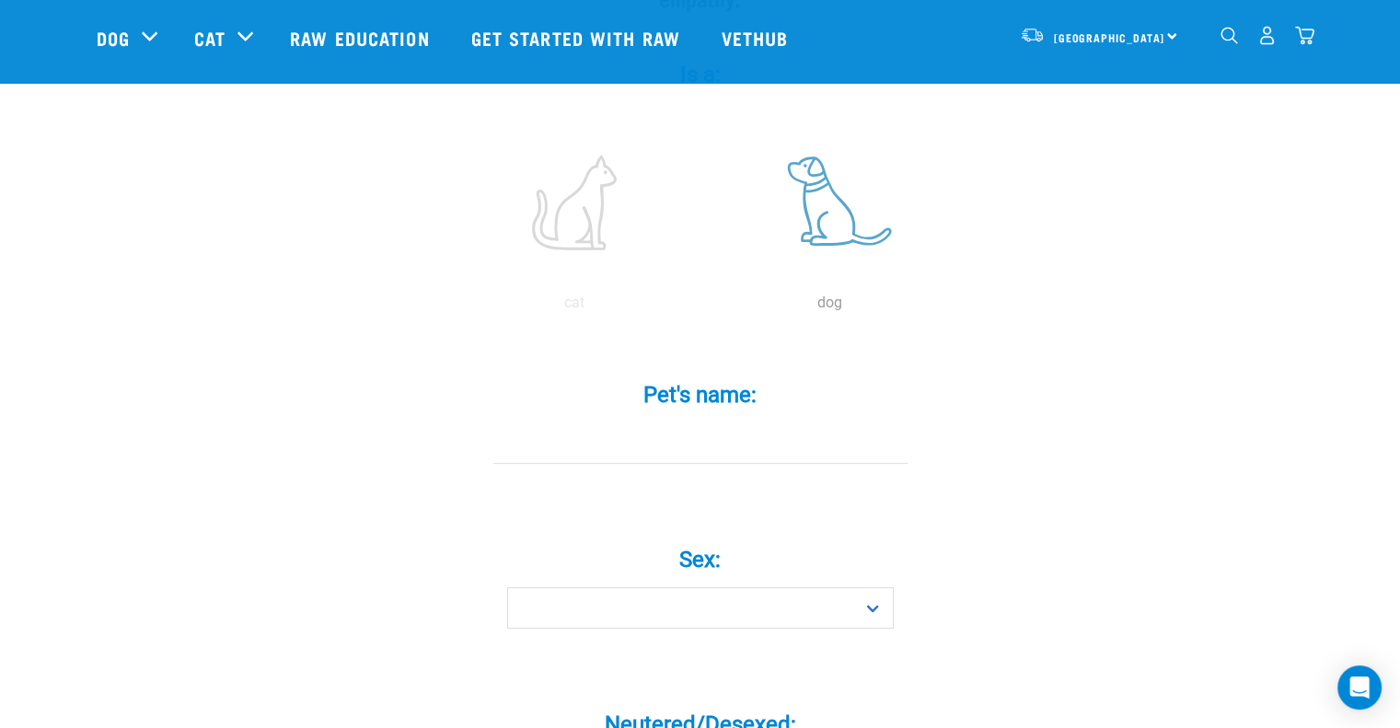
click at [814, 169] on label at bounding box center [830, 202] width 249 height 157
click at [702, 308] on input "radio" at bounding box center [702, 308] width 0 height 0
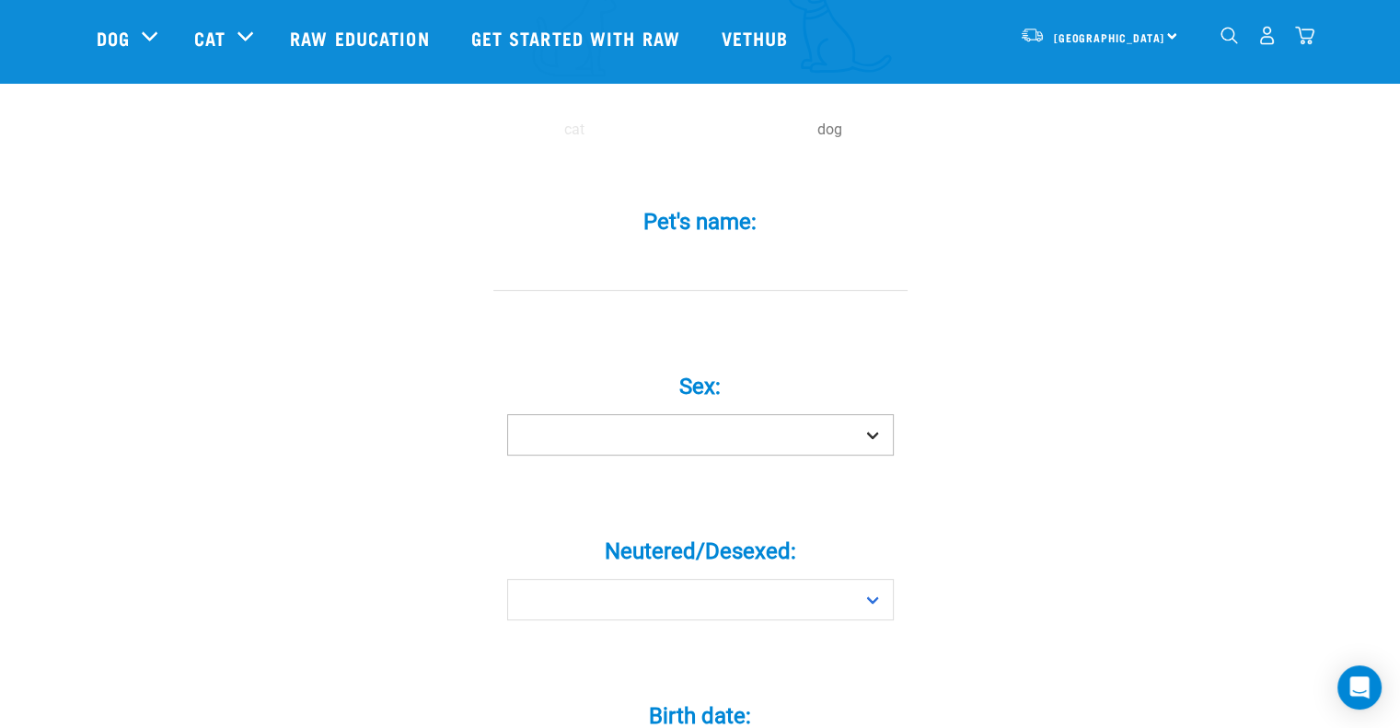
scroll to position [552, 0]
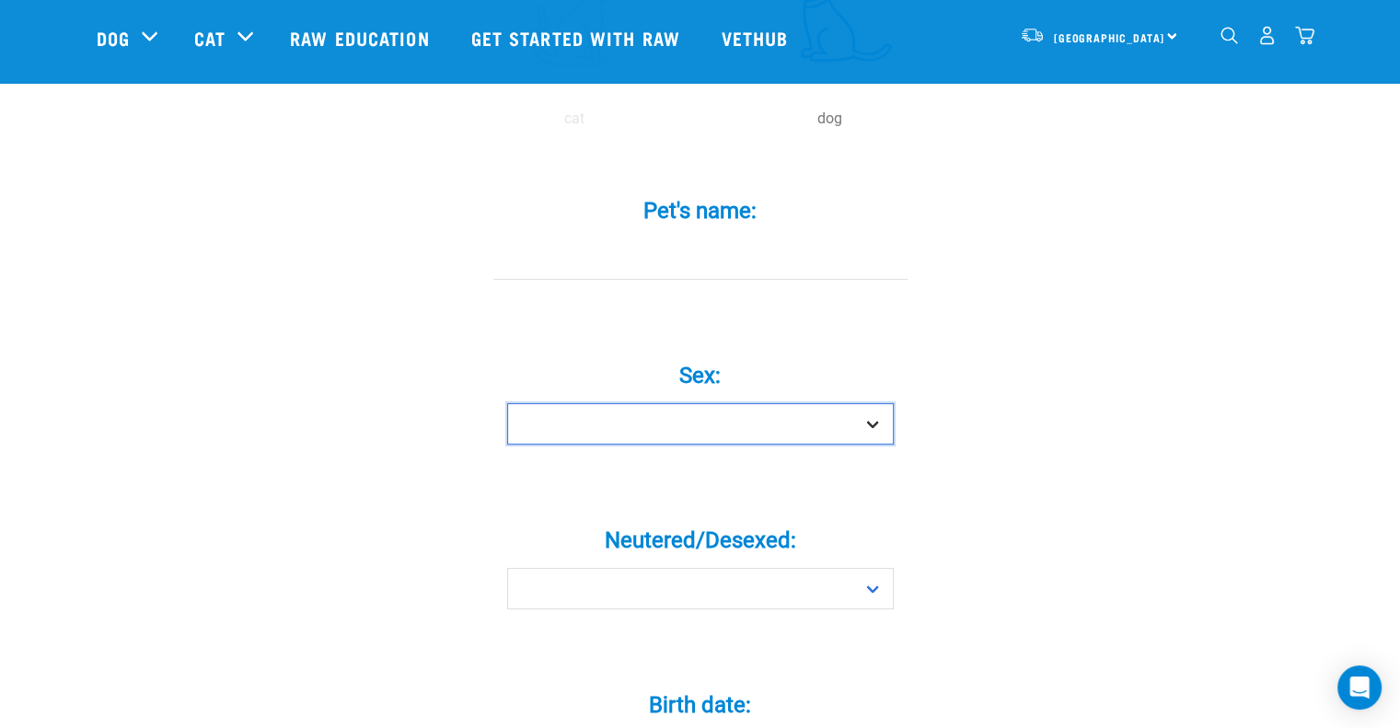
click at [867, 403] on select "Boy Girl" at bounding box center [700, 423] width 387 height 41
click at [857, 403] on select "Boy Girl" at bounding box center [700, 423] width 387 height 41
select select "girl"
click at [507, 403] on select "Boy Girl" at bounding box center [700, 423] width 387 height 41
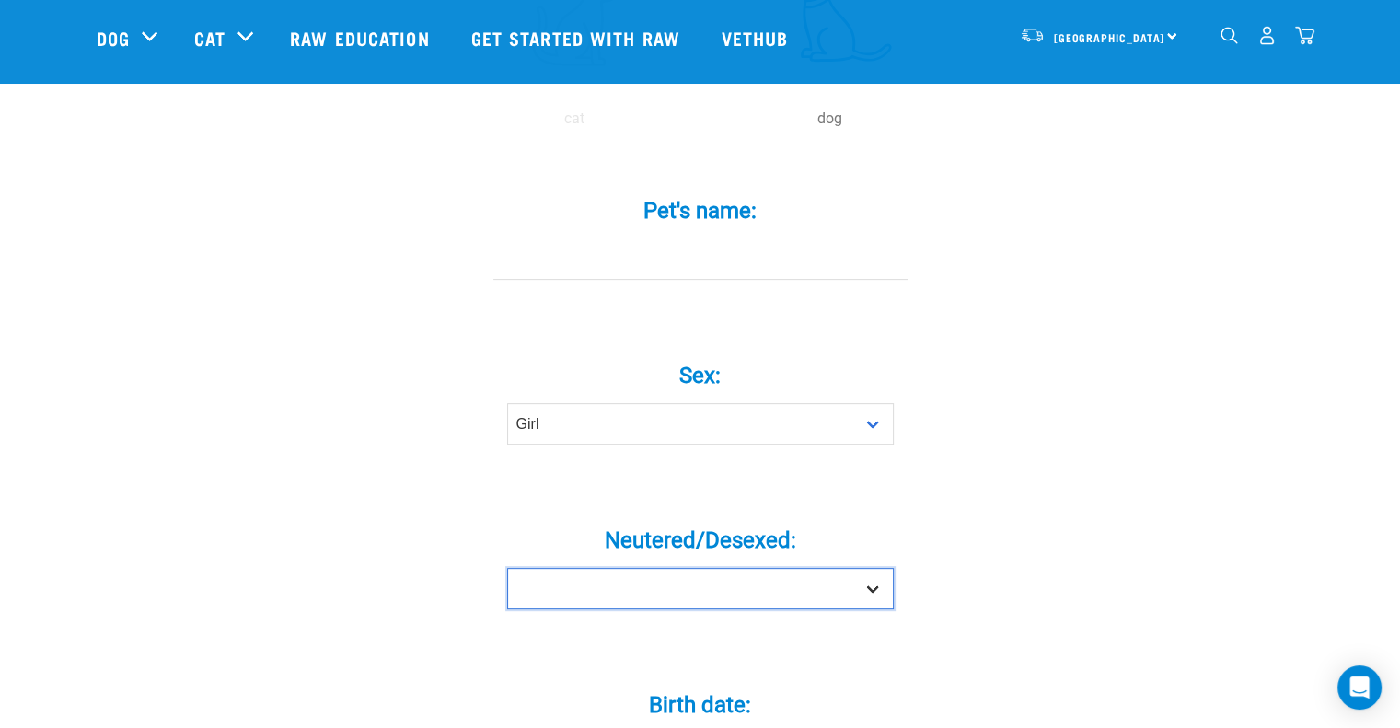
click at [803, 568] on select "Yes No" at bounding box center [700, 588] width 387 height 41
select select "yes"
click at [507, 568] on select "Yes No" at bounding box center [700, 588] width 387 height 41
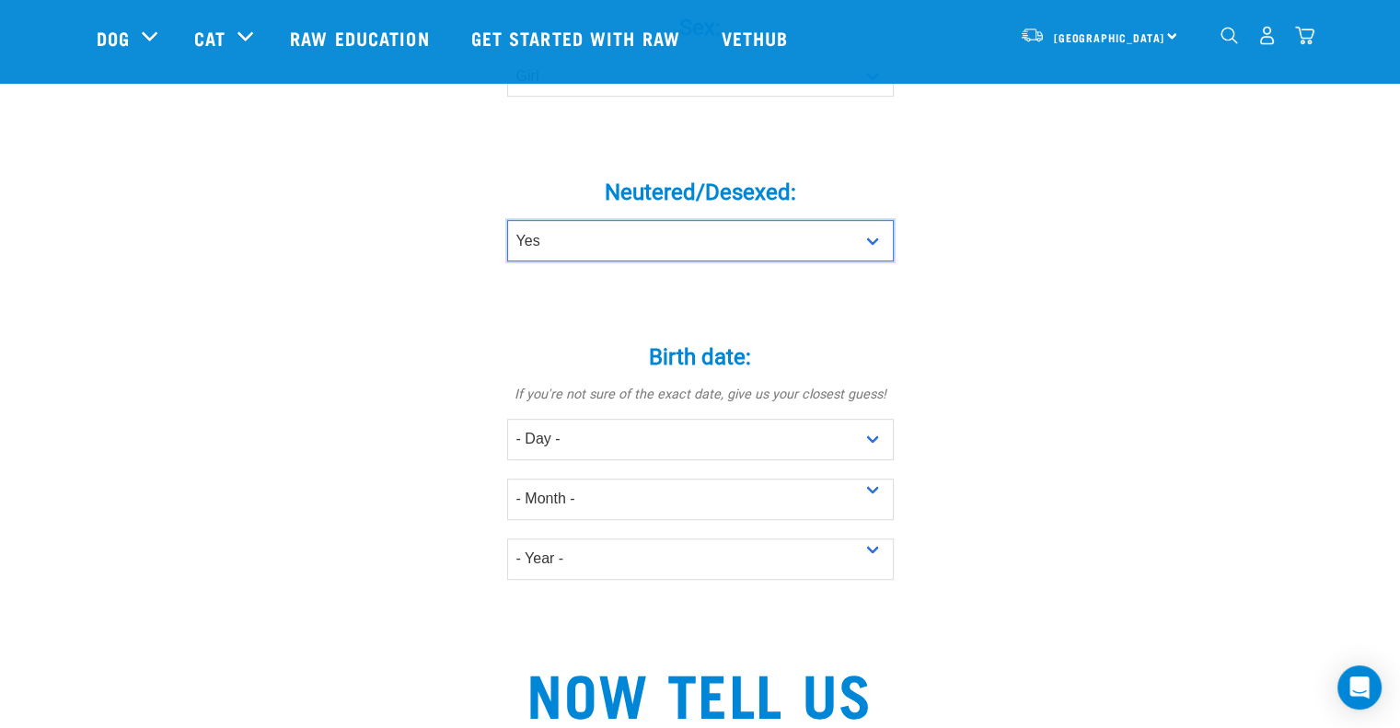
scroll to position [921, 0]
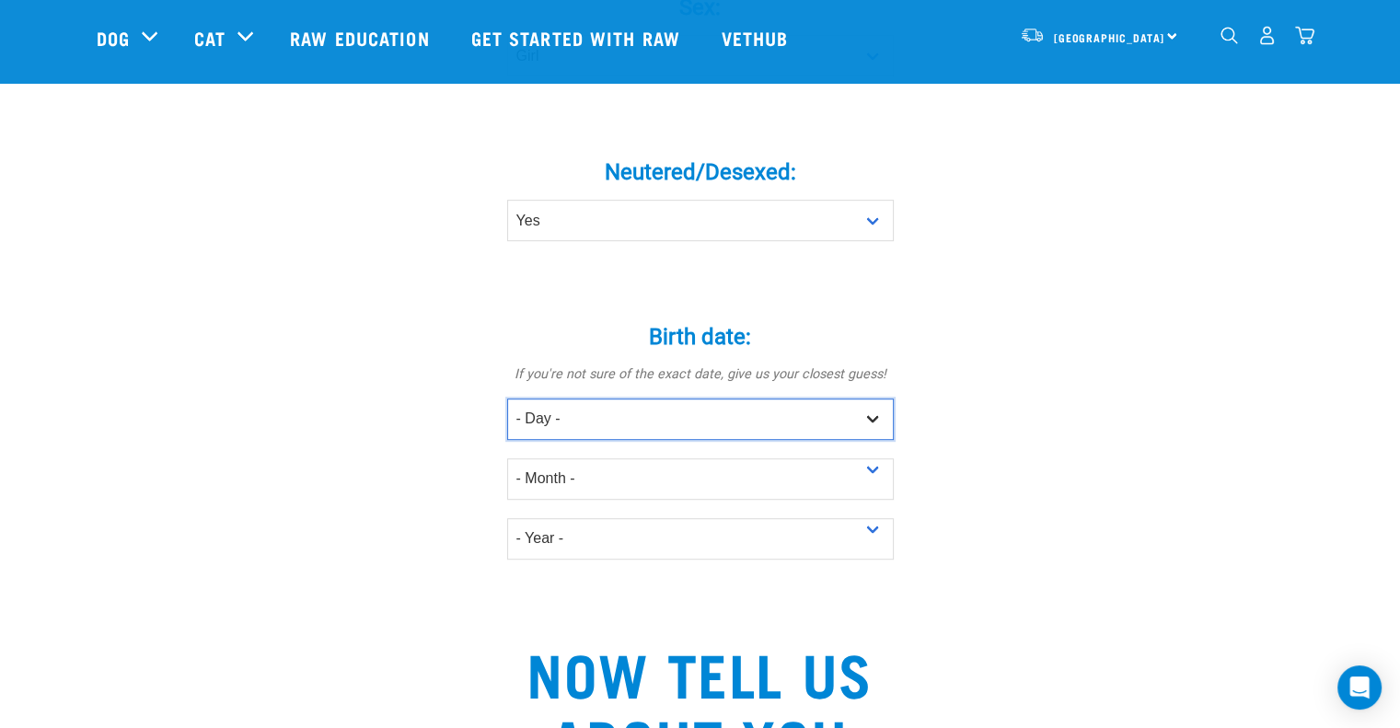
click at [842, 399] on select "- Day - 1 2 3 4 5 6 7 8 9 10 11 12 13 14 15 16 17 18 19 20 21 22 23 24 25 26 27" at bounding box center [700, 419] width 387 height 41
select select "28"
click at [507, 399] on select "- Day - 1 2 3 4 5 6 7 8 9 10 11 12 13 14 15 16 17 18 19 20 21 22 23 24 25 26 27" at bounding box center [700, 419] width 387 height 41
click at [647, 440] on div "- Month - January February March April May June July August September October N…" at bounding box center [700, 470] width 387 height 60
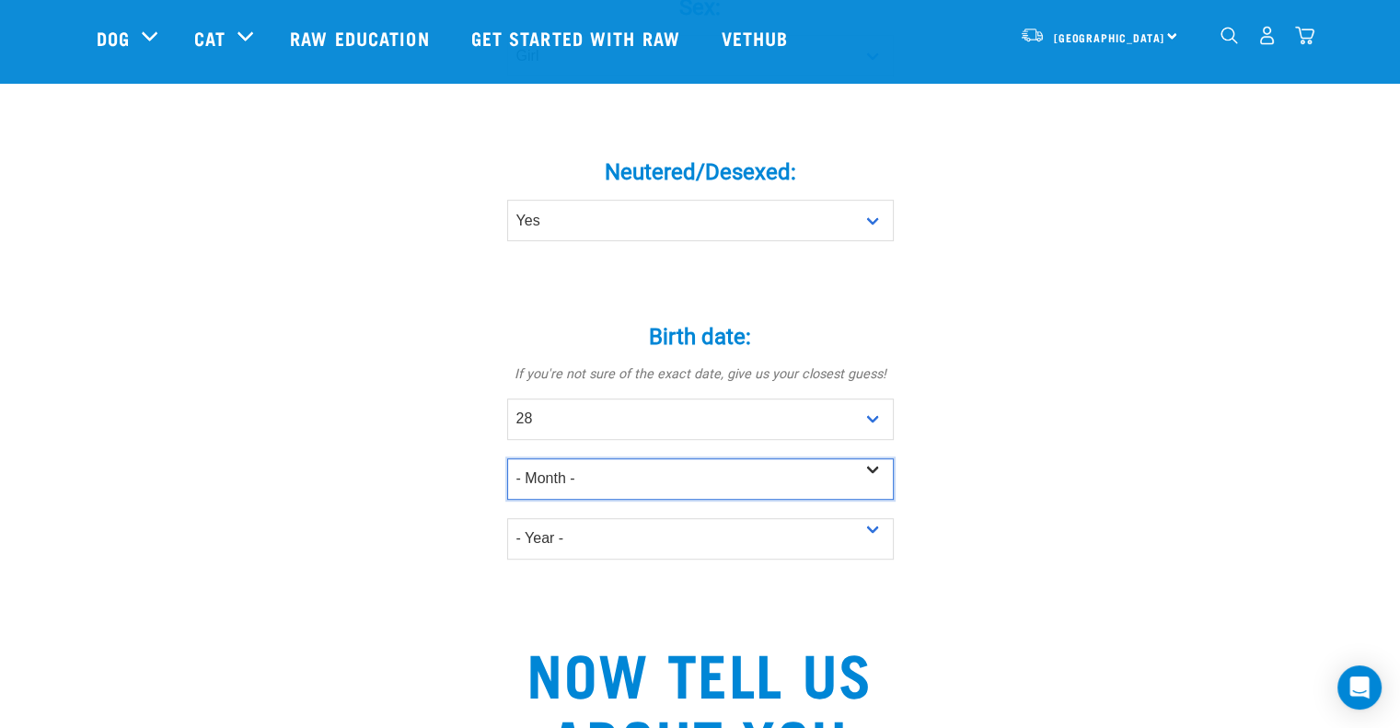
click at [652, 463] on select "- Month - January February March April May June July August September October N…" at bounding box center [700, 478] width 387 height 41
select select "February"
click at [507, 458] on select "- Month - January February March April May June July August September October N…" at bounding box center [700, 478] width 387 height 41
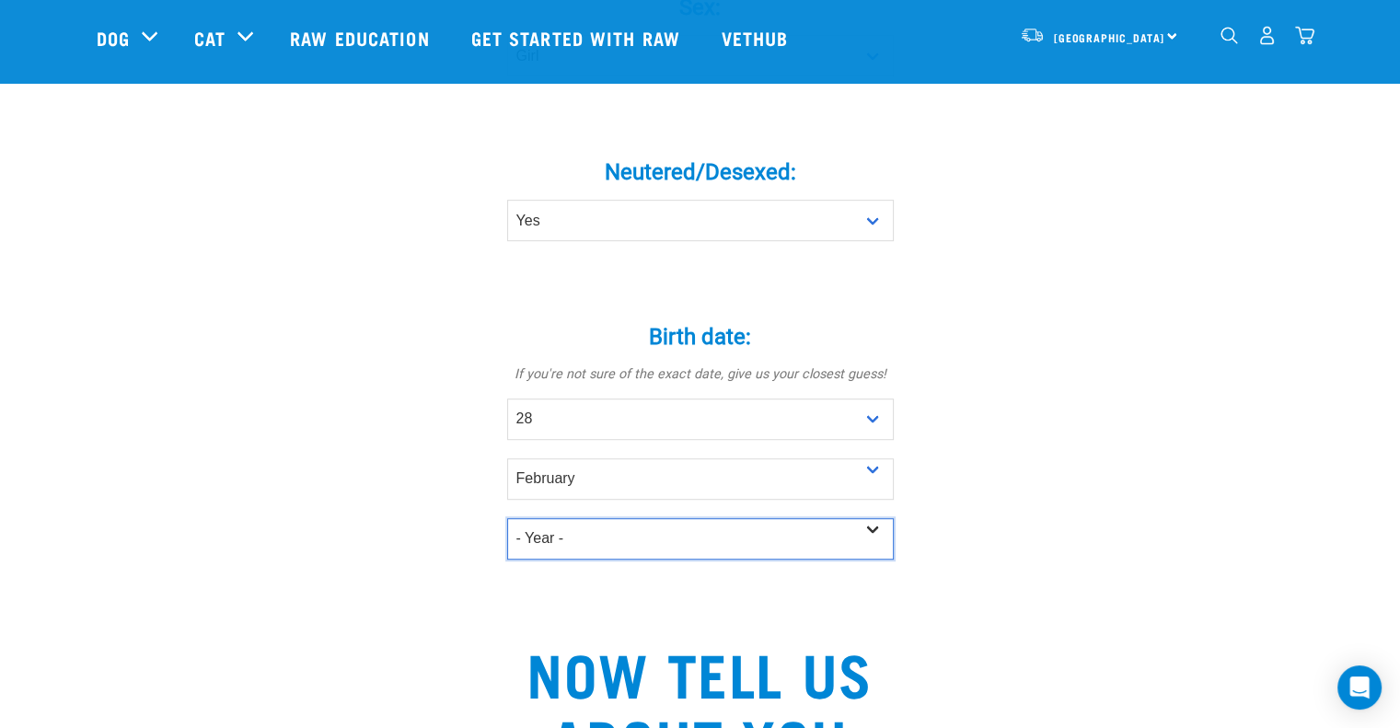
click at [608, 518] on select "- Year - 2025 2024 2023 2022 2021 2020 2019 2018 2017 2016 2015 2014 2013 2012" at bounding box center [700, 538] width 387 height 41
select select "2017"
click at [507, 518] on select "- Year - 2025 2024 2023 2022 2021 2020 2019 2018 2017 2016 2015 2014 2013 2012" at bounding box center [700, 538] width 387 height 41
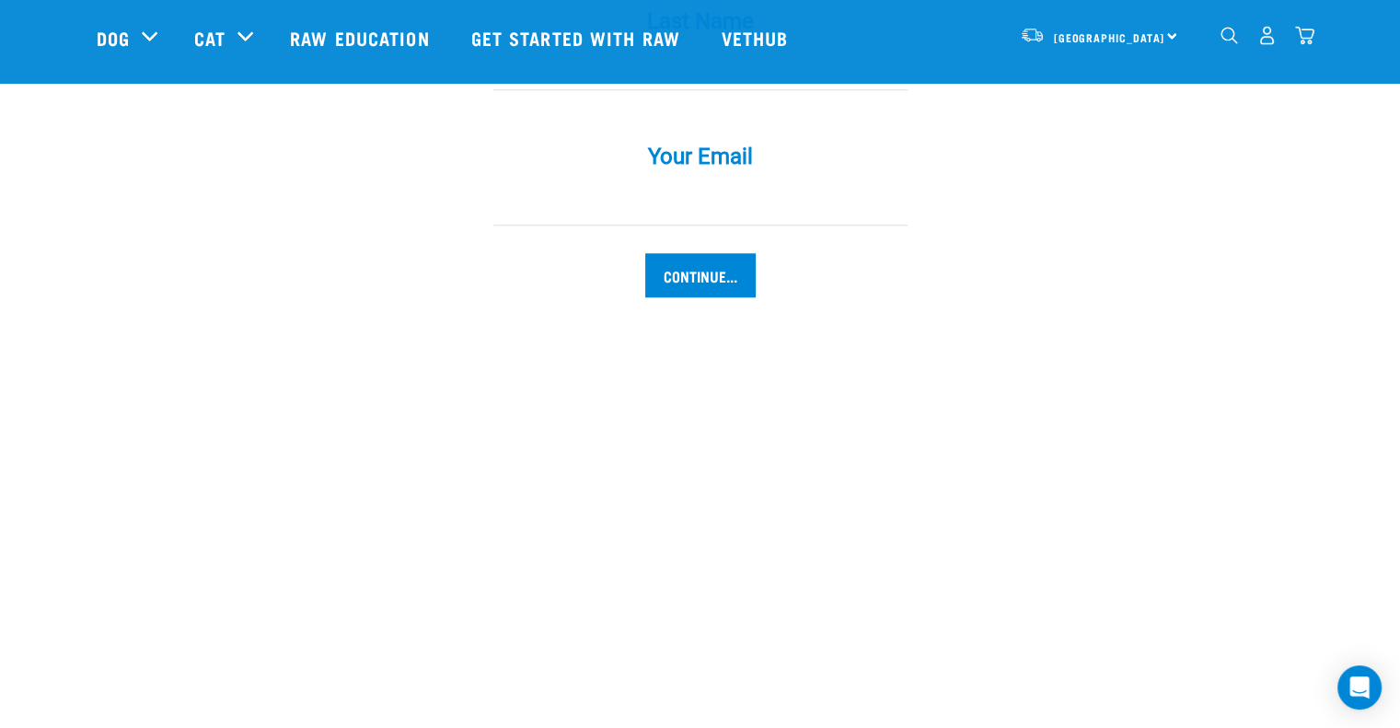
drag, startPoint x: 803, startPoint y: 238, endPoint x: 779, endPoint y: 243, distance: 24.4
click at [787, 253] on div "Continue..." at bounding box center [700, 275] width 523 height 44
click at [740, 253] on input "Continue..." at bounding box center [700, 275] width 110 height 44
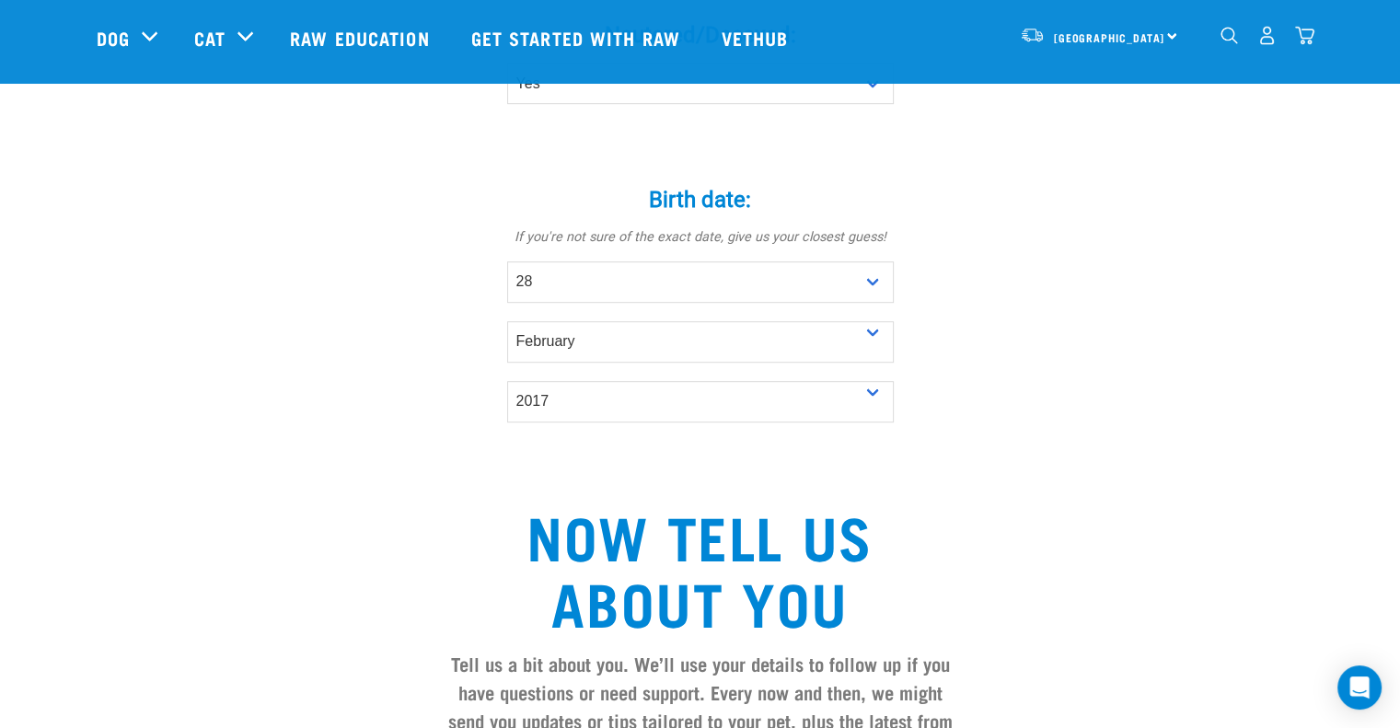
scroll to position [739, 0]
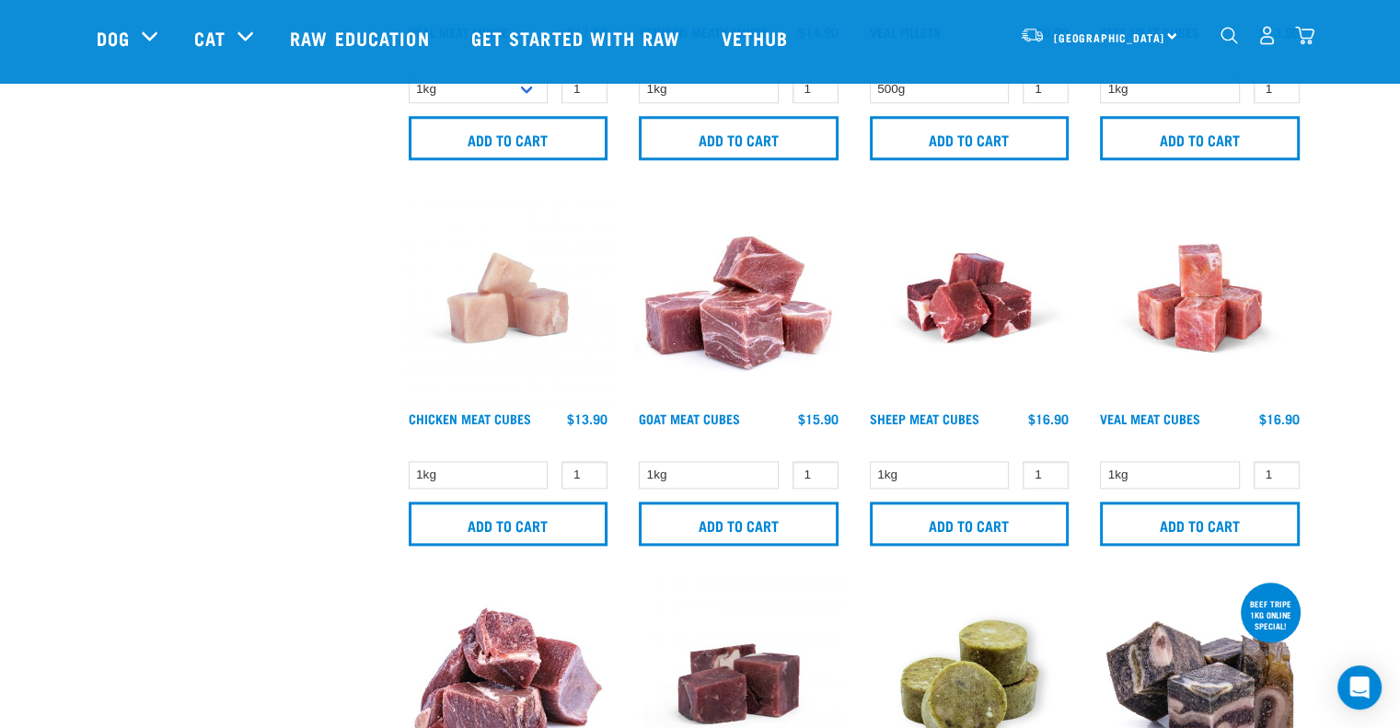
scroll to position [1927, 0]
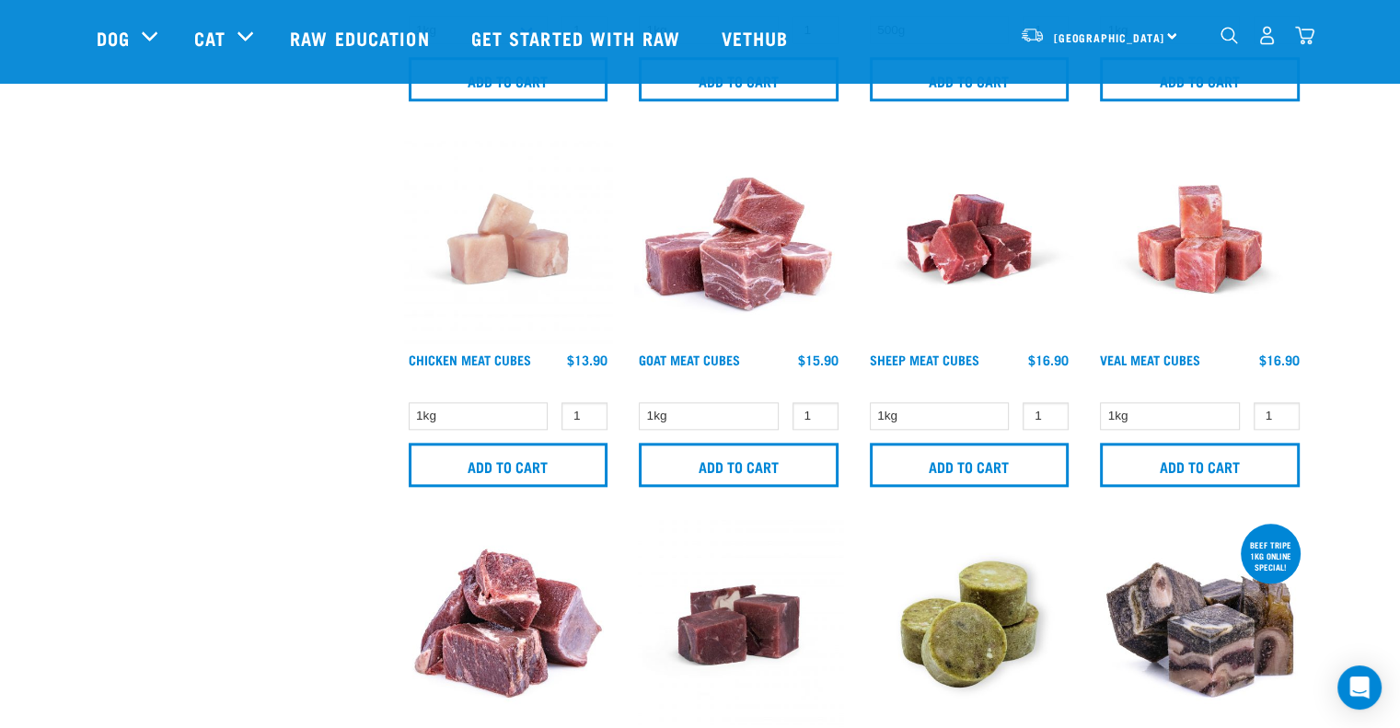
drag, startPoint x: 1407, startPoint y: 279, endPoint x: 1368, endPoint y: 426, distance: 152.3
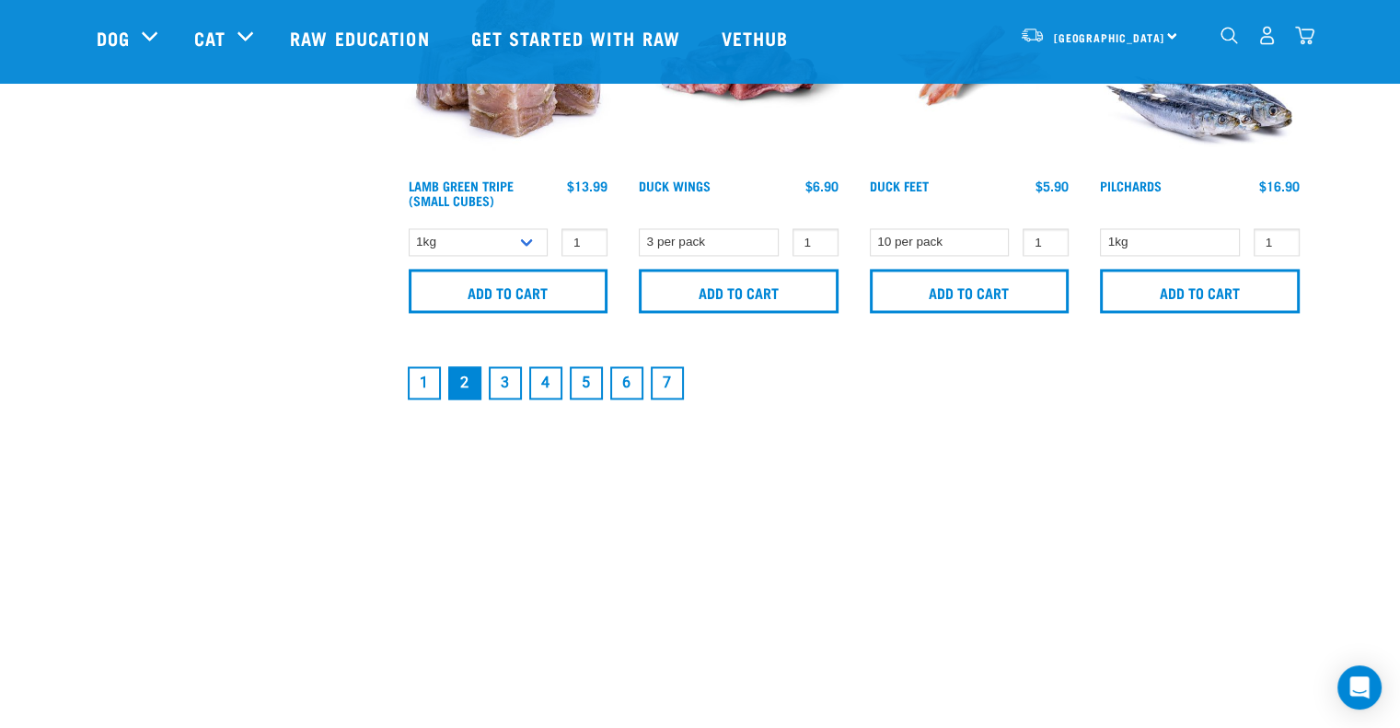
scroll to position [2891, 0]
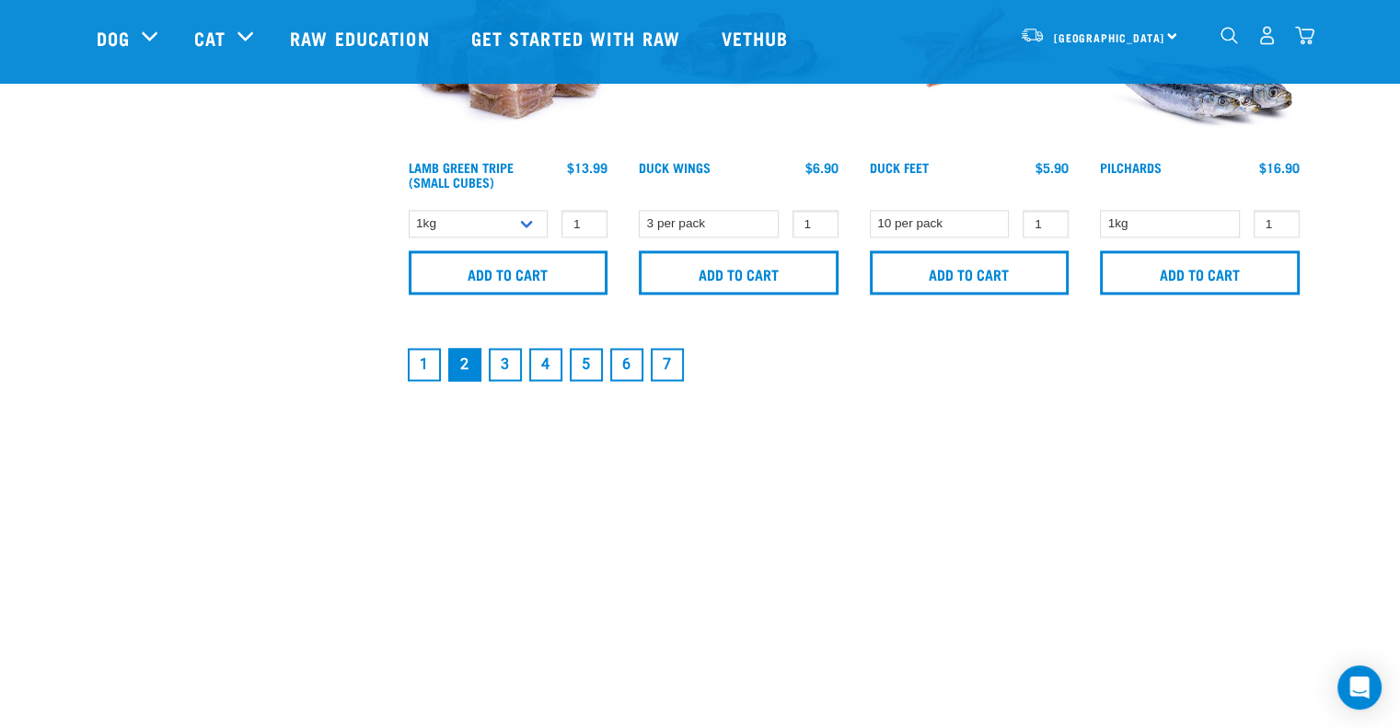
click at [500, 357] on link "3" at bounding box center [505, 364] width 33 height 33
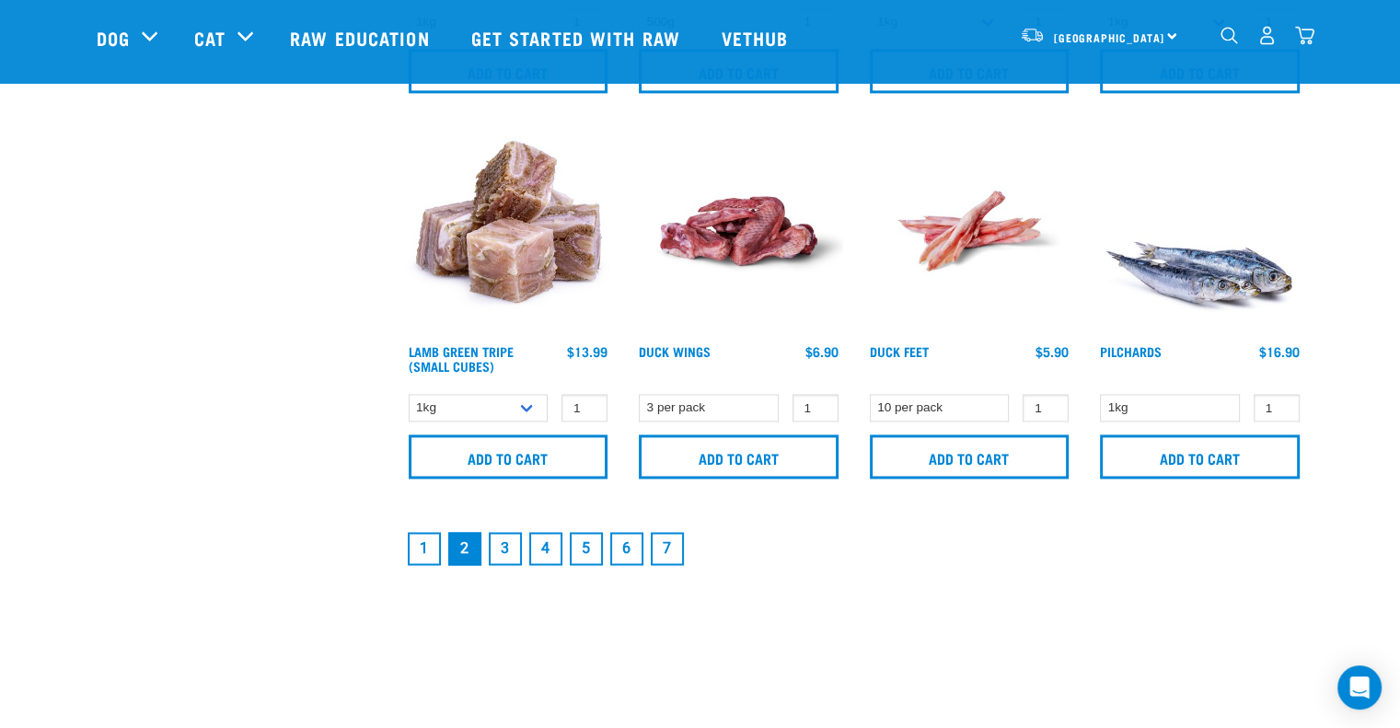
scroll to position [2707, 0]
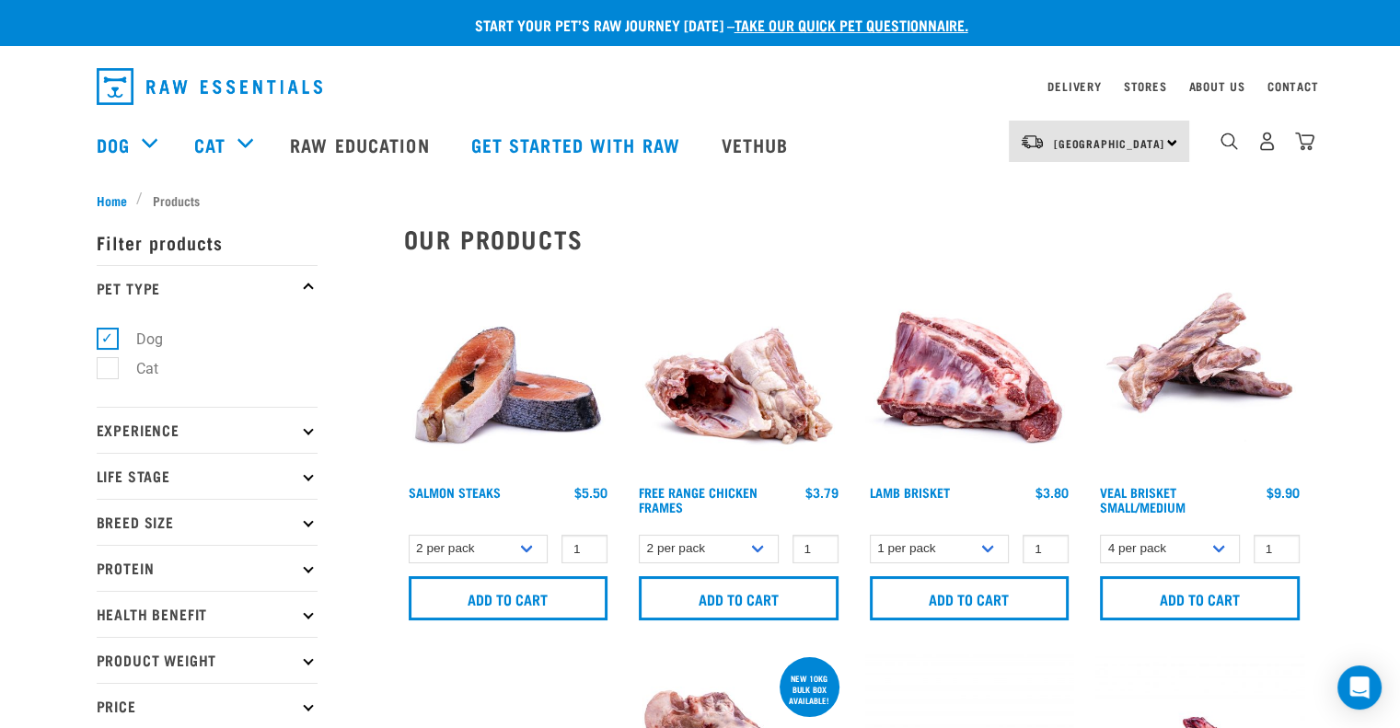
drag, startPoint x: 1397, startPoint y: 92, endPoint x: 1398, endPoint y: 107, distance: 14.8
click at [1398, 107] on div "Delivery Stores About Us Contact [GEOGRAPHIC_DATA]" at bounding box center [700, 122] width 1400 height 135
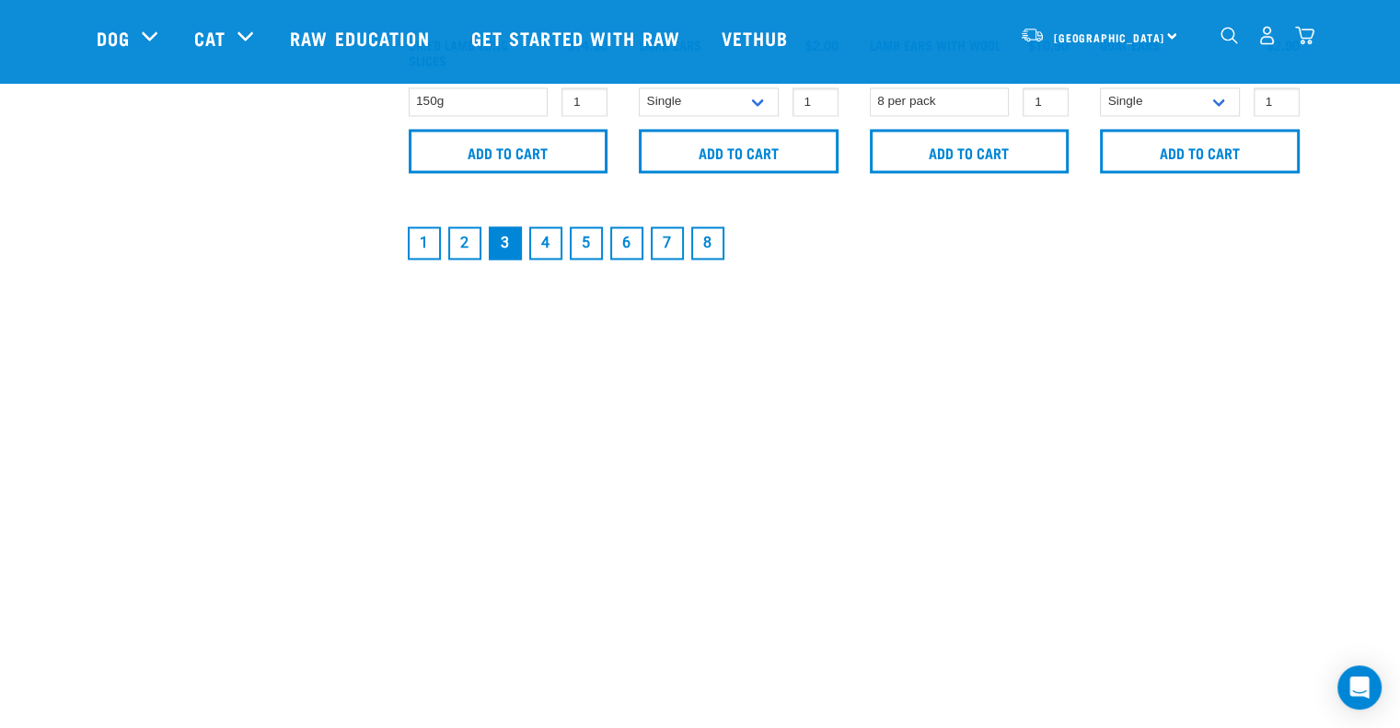
scroll to position [3051, 0]
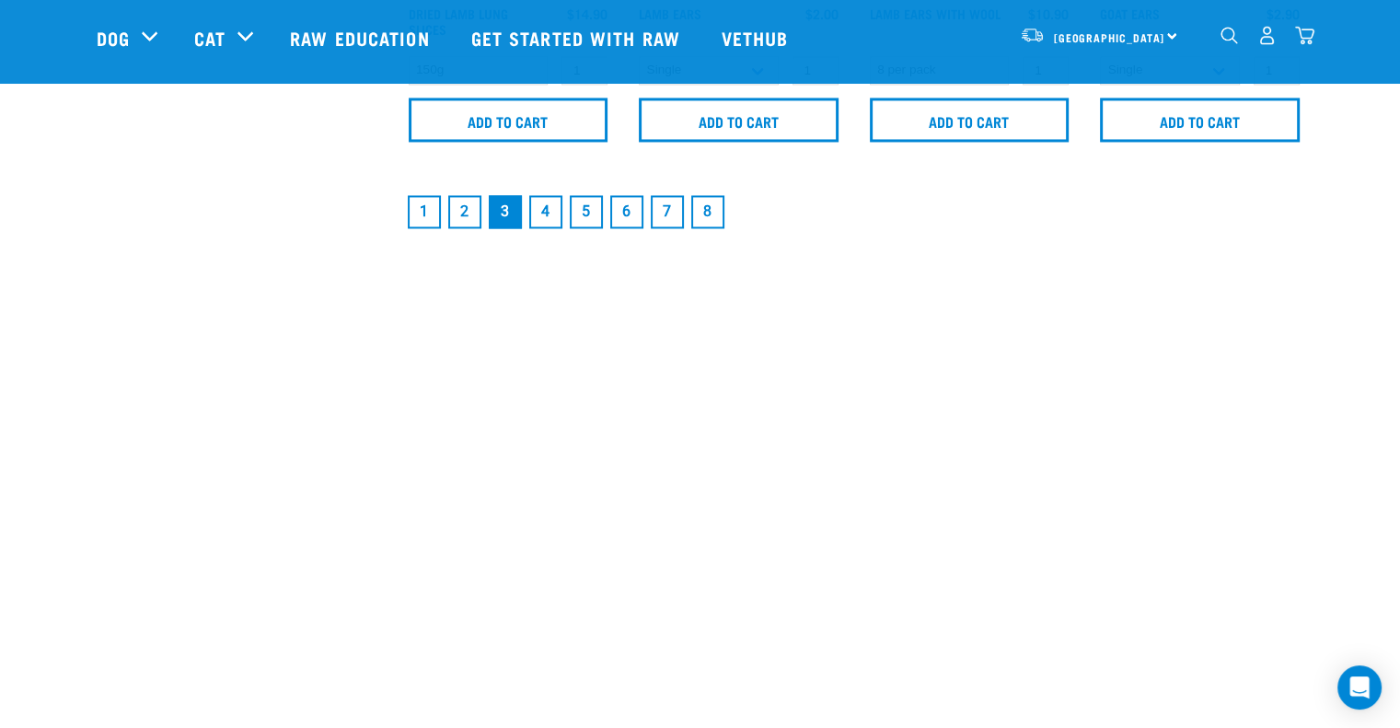
click at [475, 206] on link "2" at bounding box center [464, 211] width 33 height 33
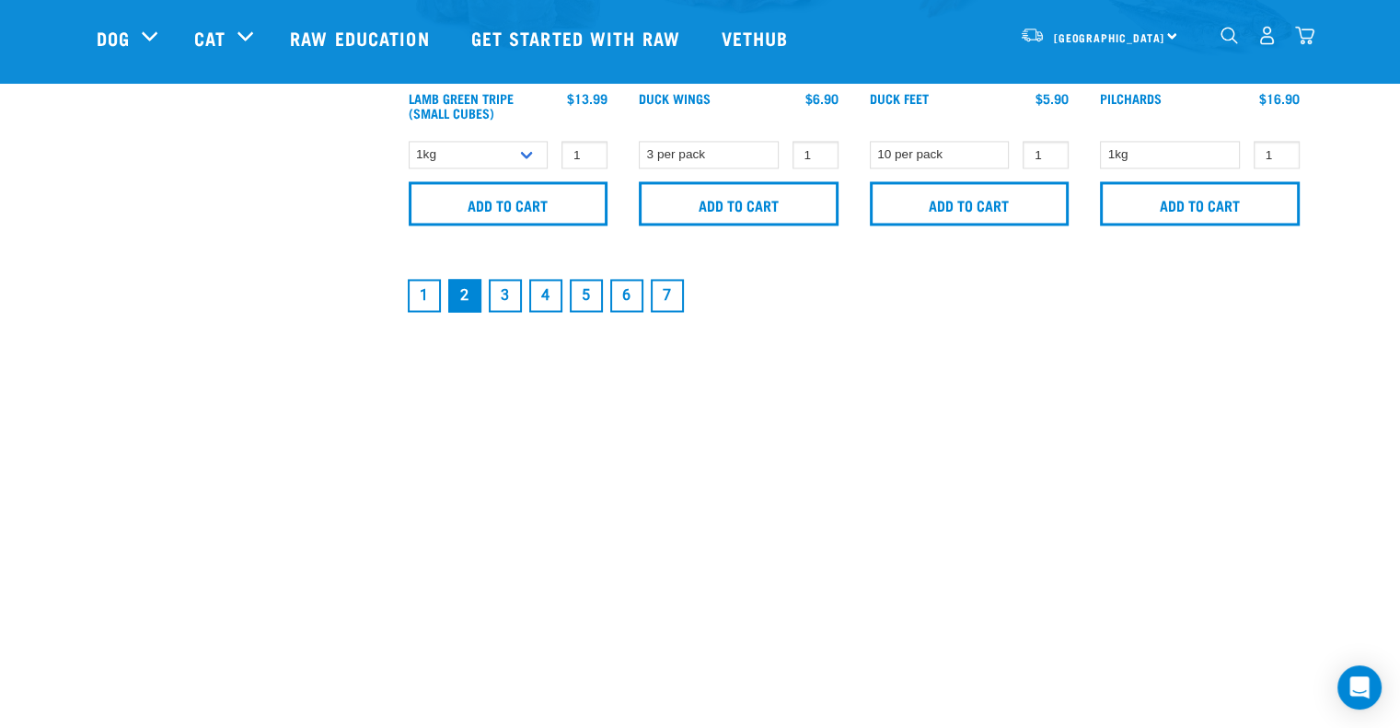
scroll to position [3038, 0]
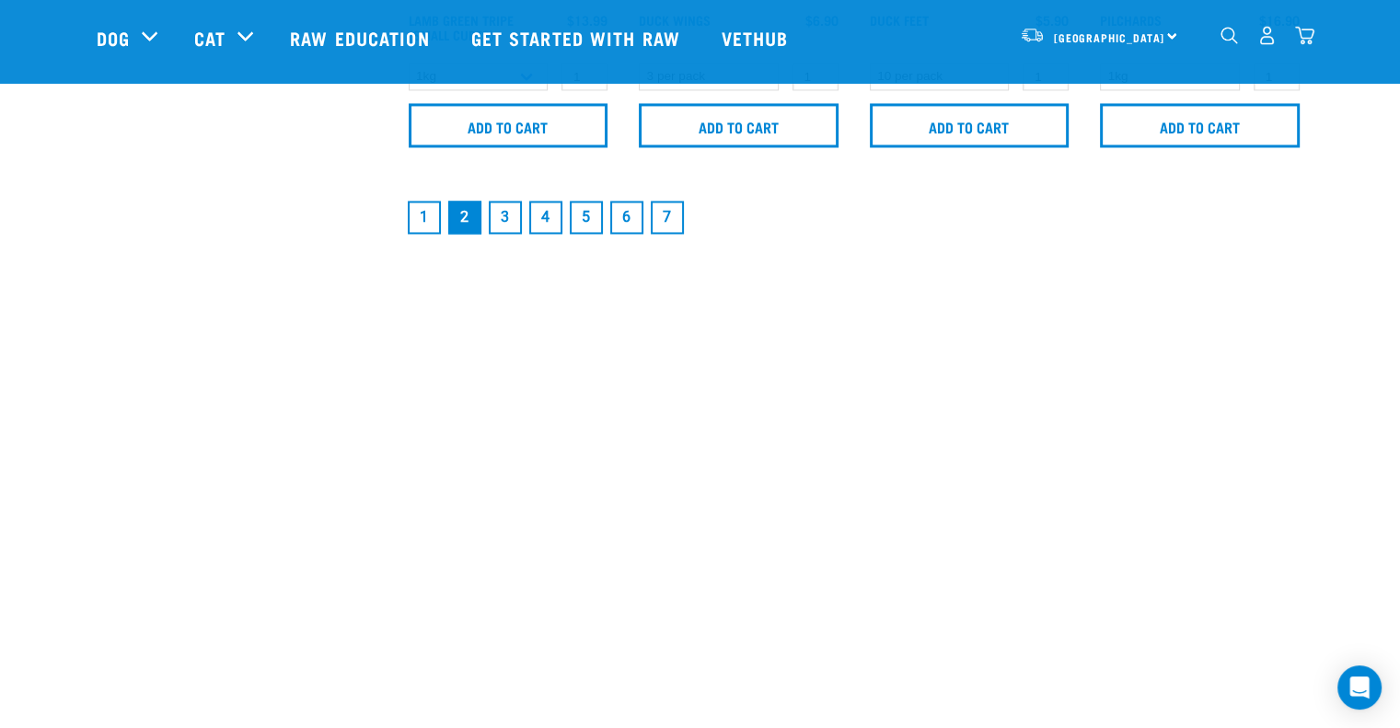
click at [432, 214] on link "1" at bounding box center [424, 217] width 33 height 33
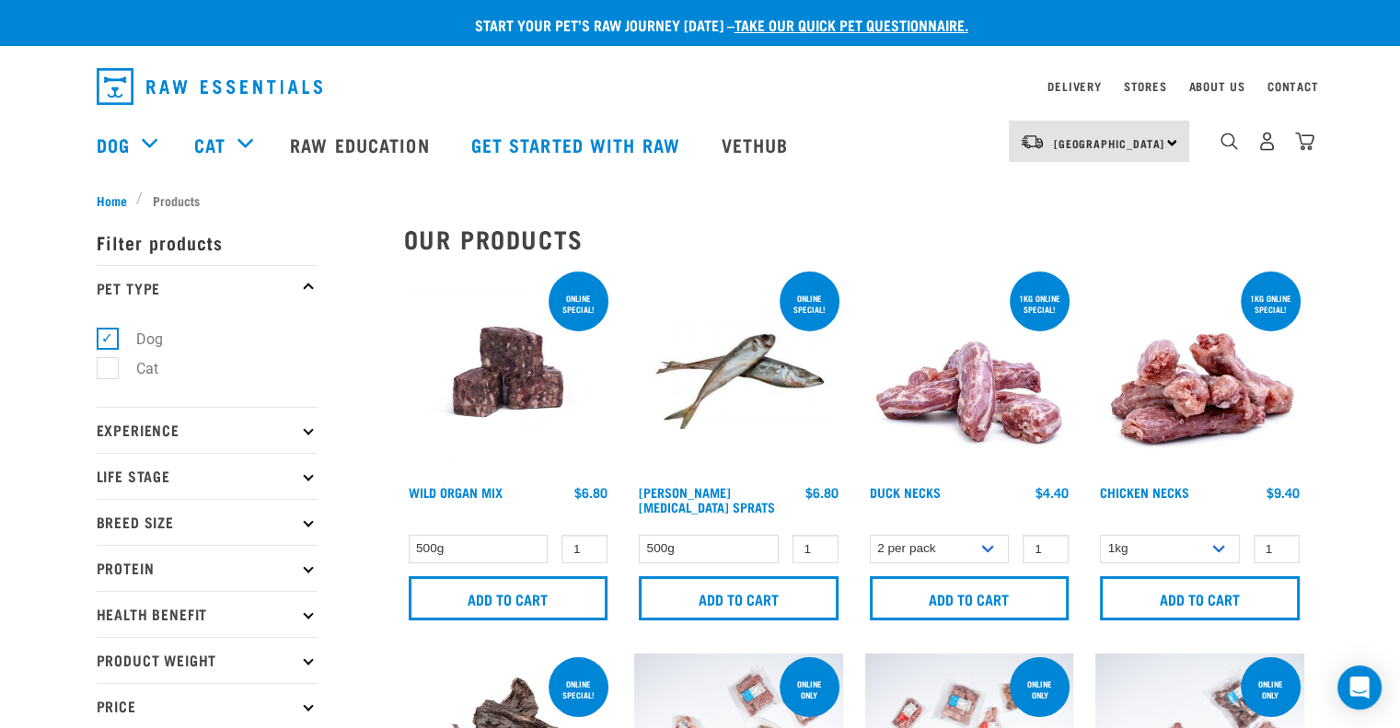
click at [475, 464] on img at bounding box center [508, 372] width 209 height 209
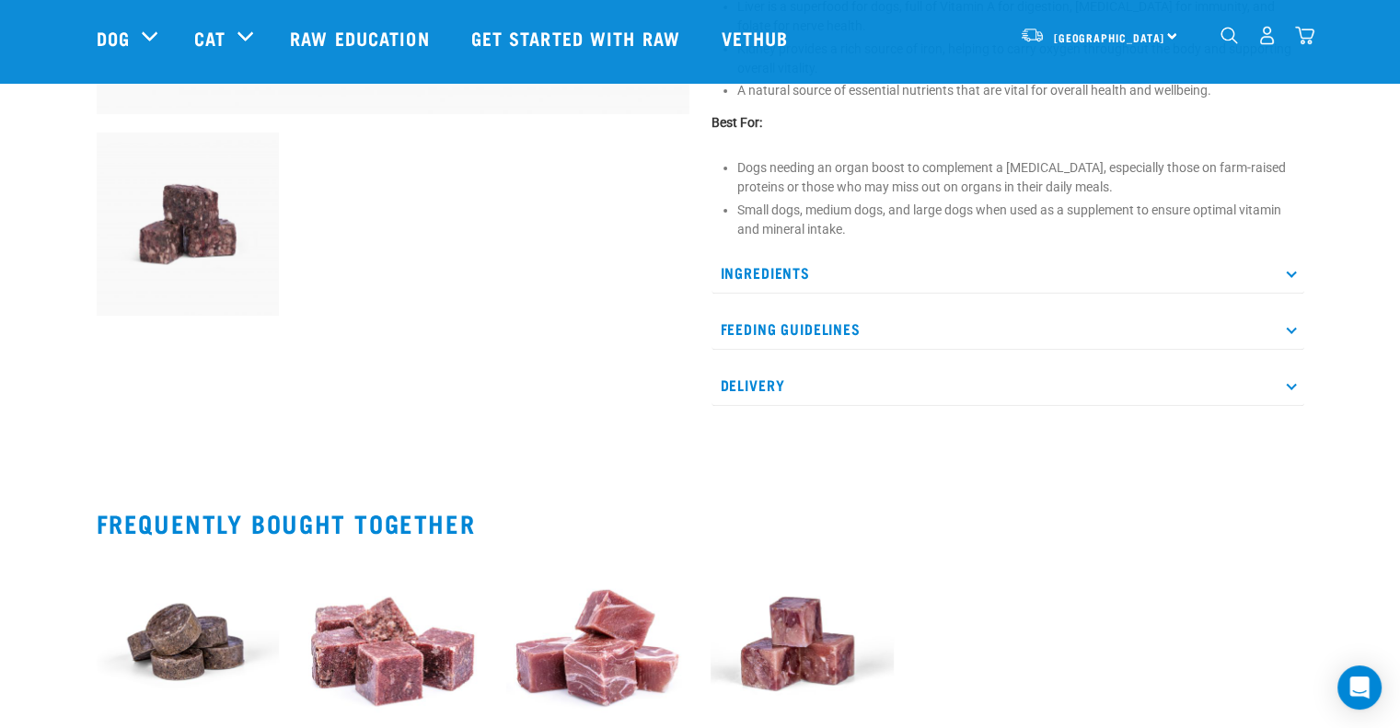
scroll to position [644, 0]
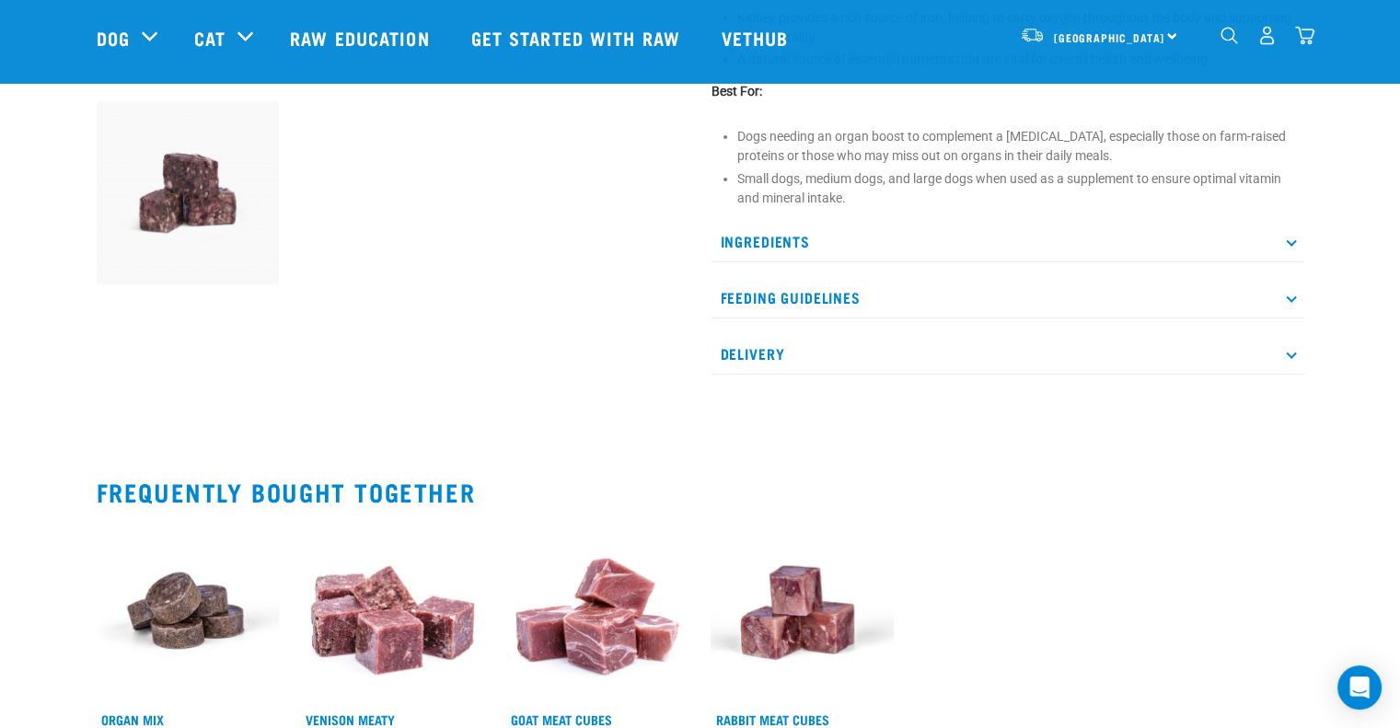
click at [1064, 291] on p "Feeding Guidelines" at bounding box center [1008, 297] width 593 height 41
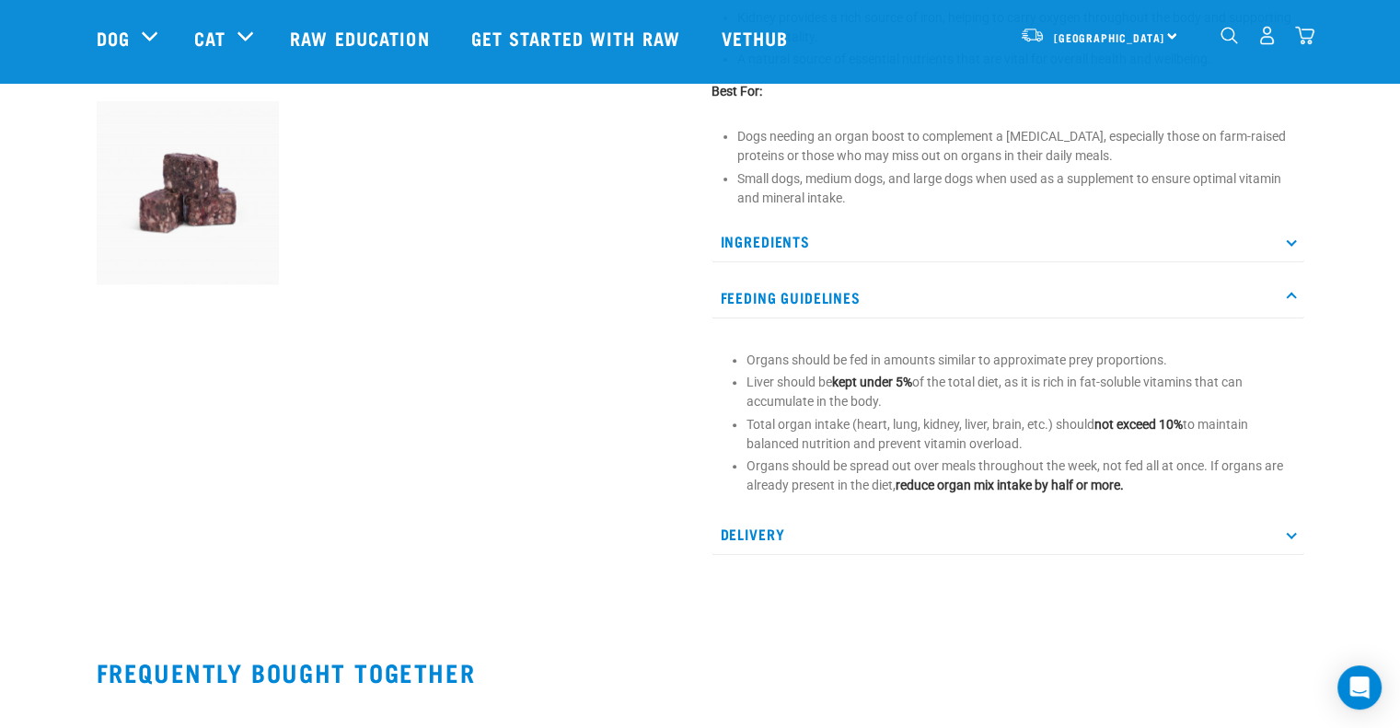
click at [1292, 294] on icon at bounding box center [1291, 297] width 10 height 10
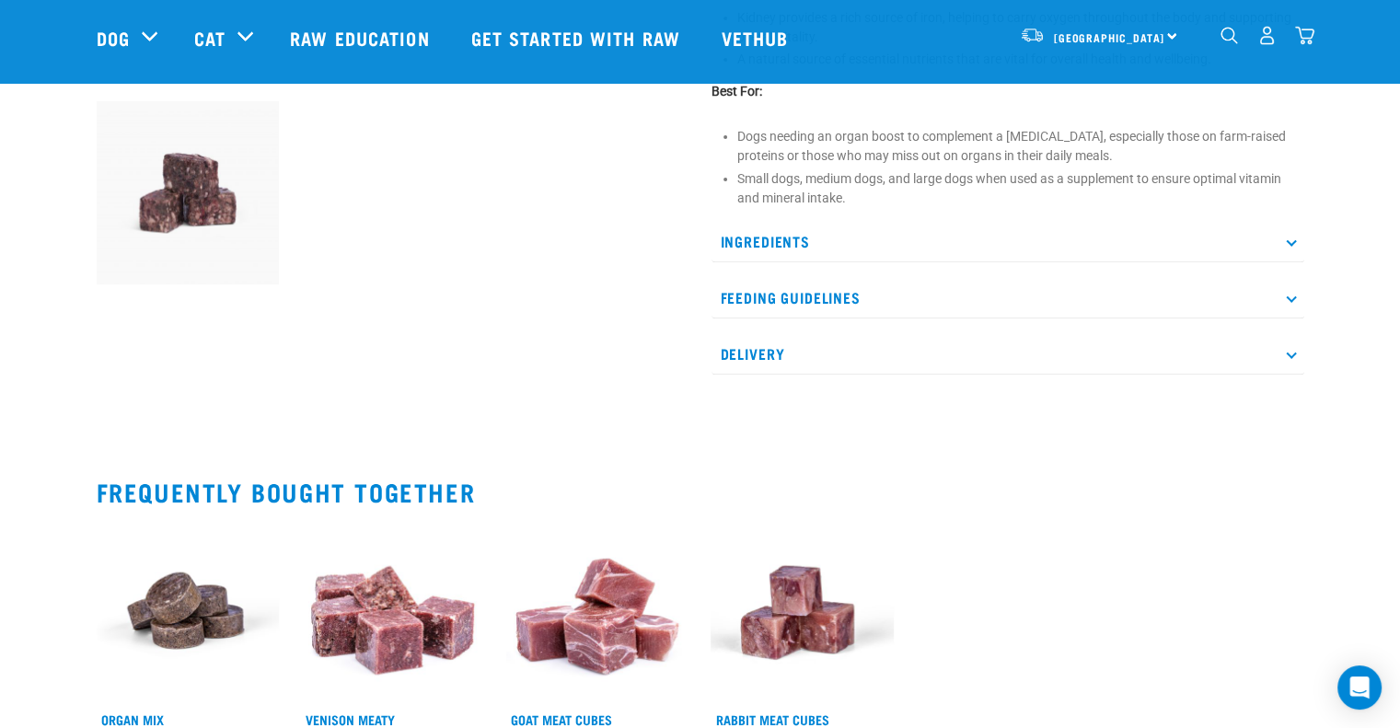
click at [1266, 287] on p "Feeding Guidelines" at bounding box center [1008, 297] width 593 height 41
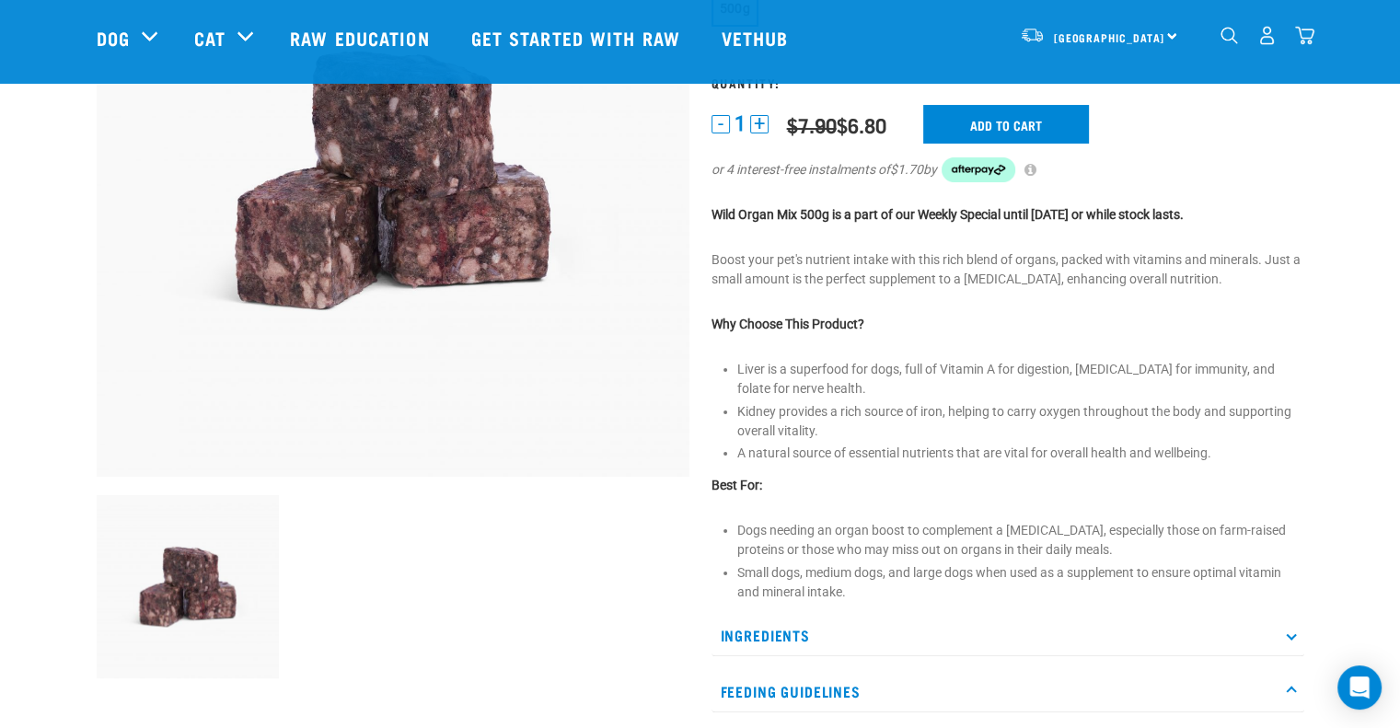
scroll to position [184, 0]
